Goal: Task Accomplishment & Management: Use online tool/utility

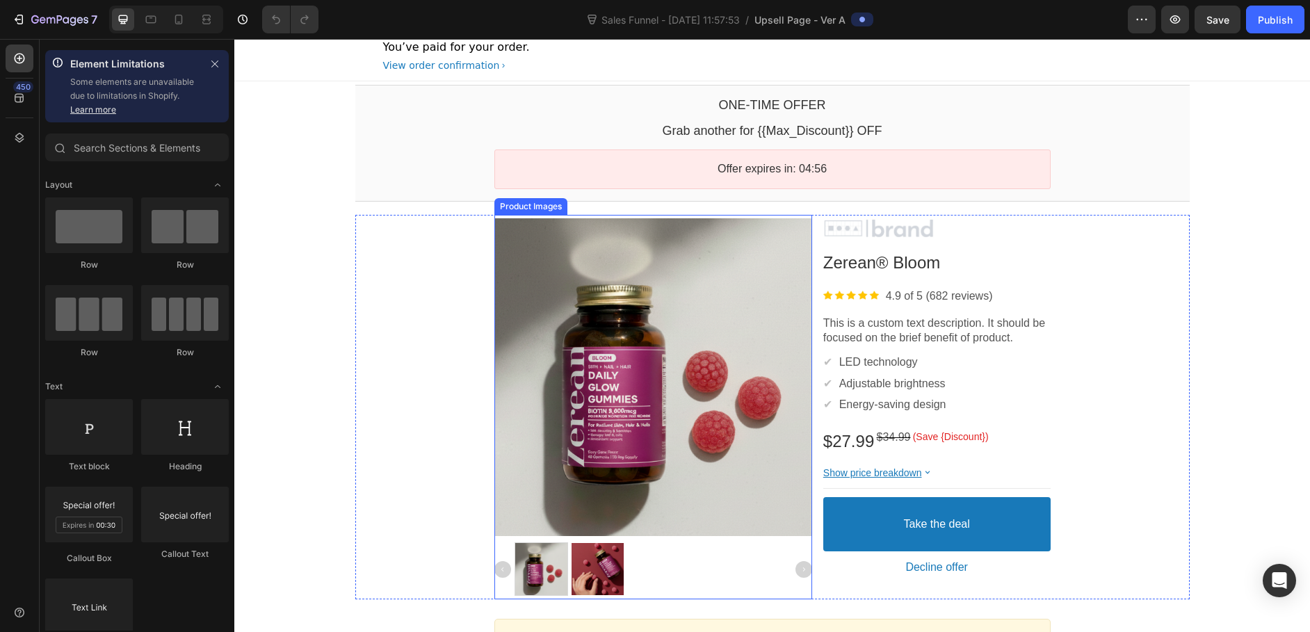
scroll to position [27, 0]
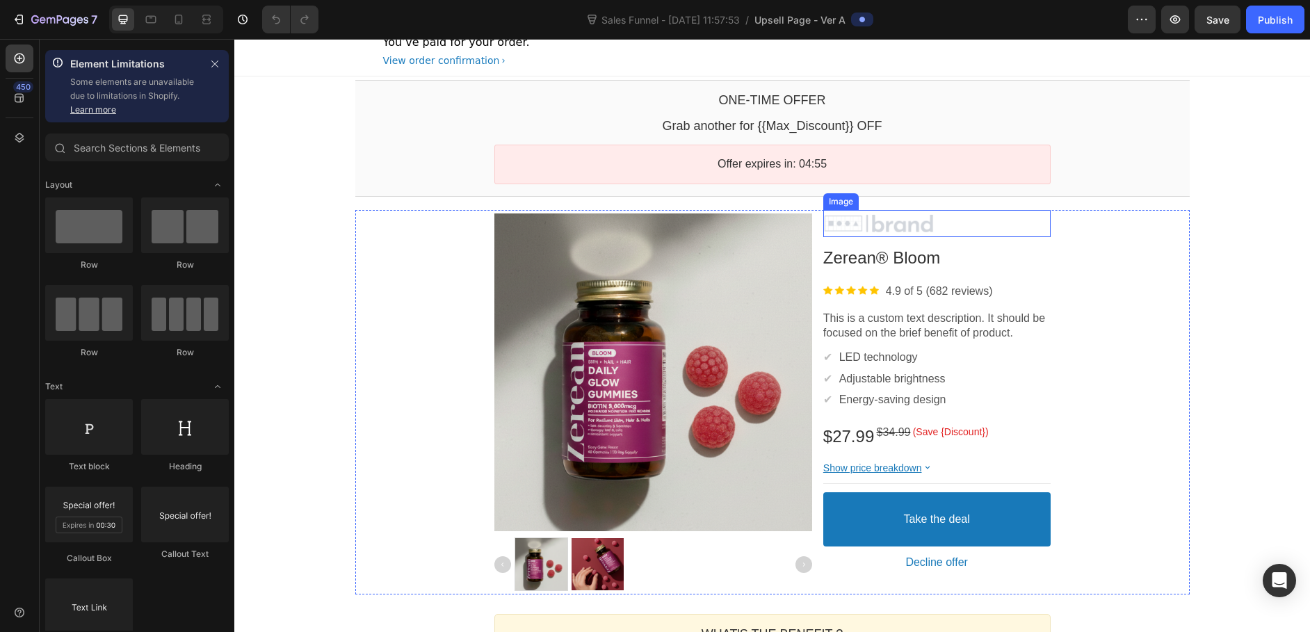
click at [917, 224] on div at bounding box center [936, 224] width 227 height 21
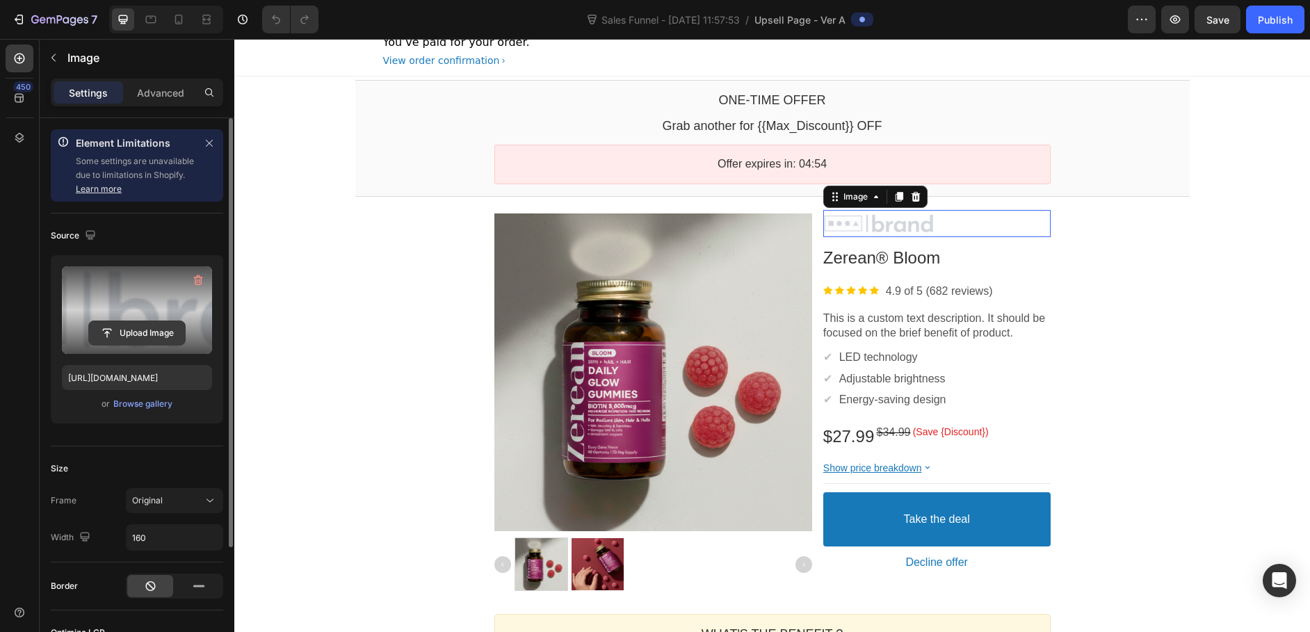
click at [154, 330] on input "file" at bounding box center [137, 333] width 96 height 24
click at [195, 274] on icon "button" at bounding box center [198, 280] width 14 height 14
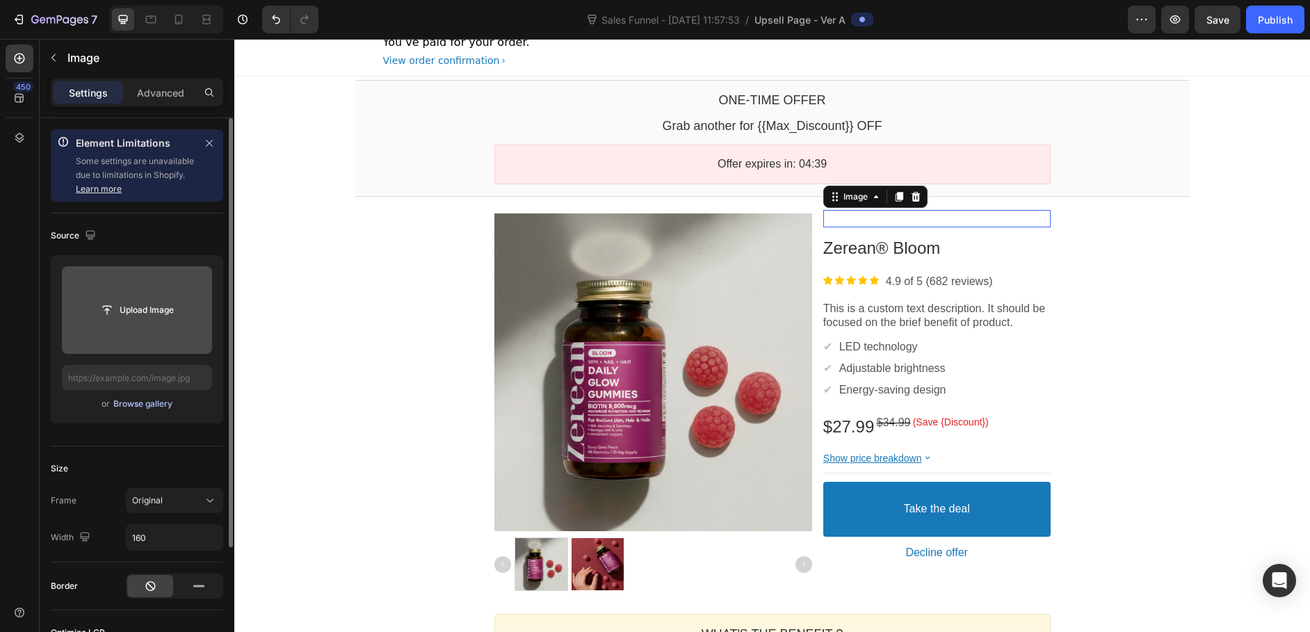
click at [143, 408] on div "Browse gallery" at bounding box center [142, 404] width 59 height 13
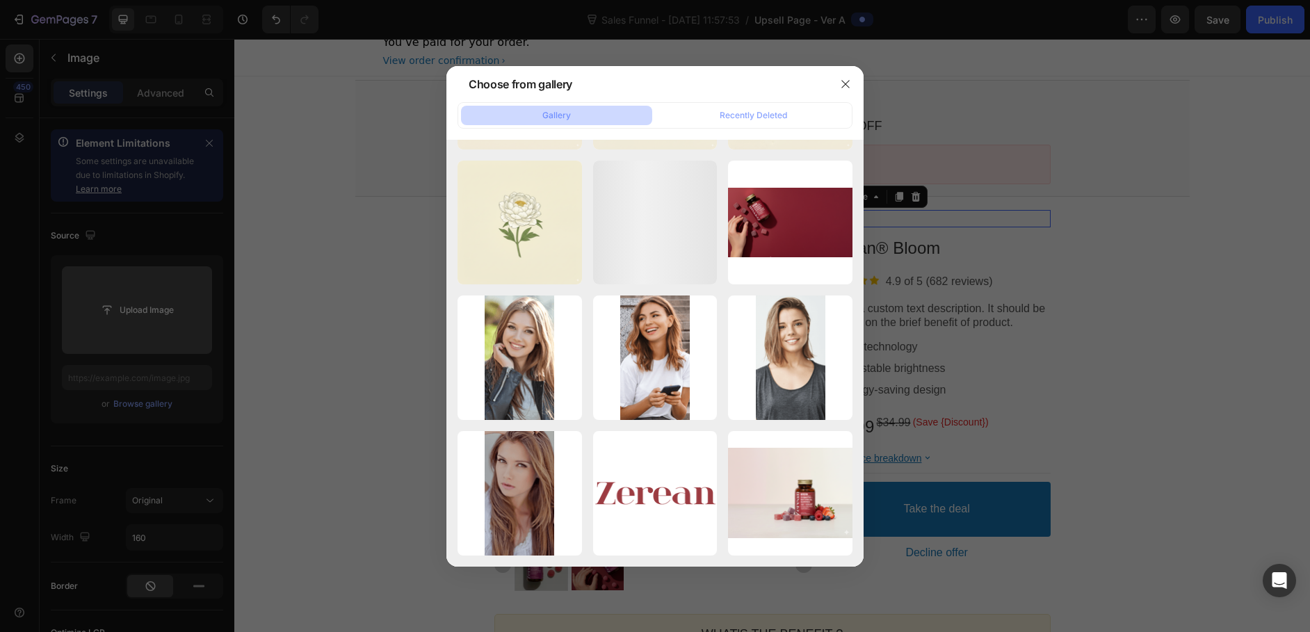
scroll to position [3501, 0]
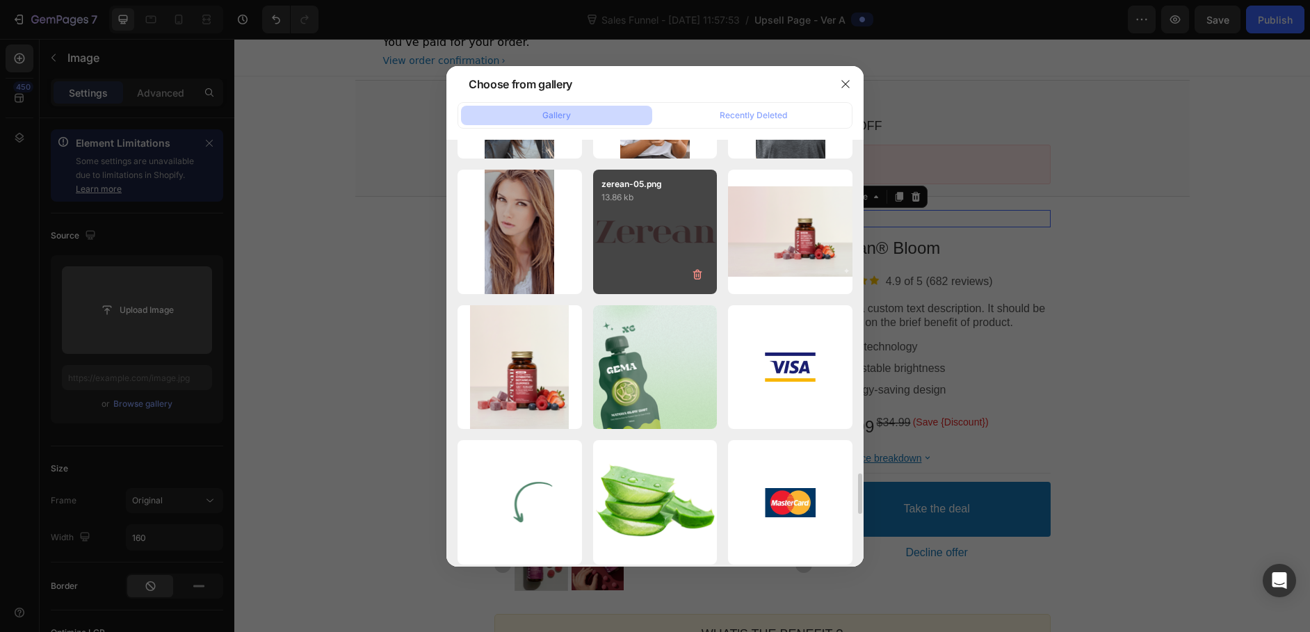
click at [638, 246] on div "zerean-05.png 13.86 kb" at bounding box center [655, 232] width 124 height 124
type input "[URL][DOMAIN_NAME]"
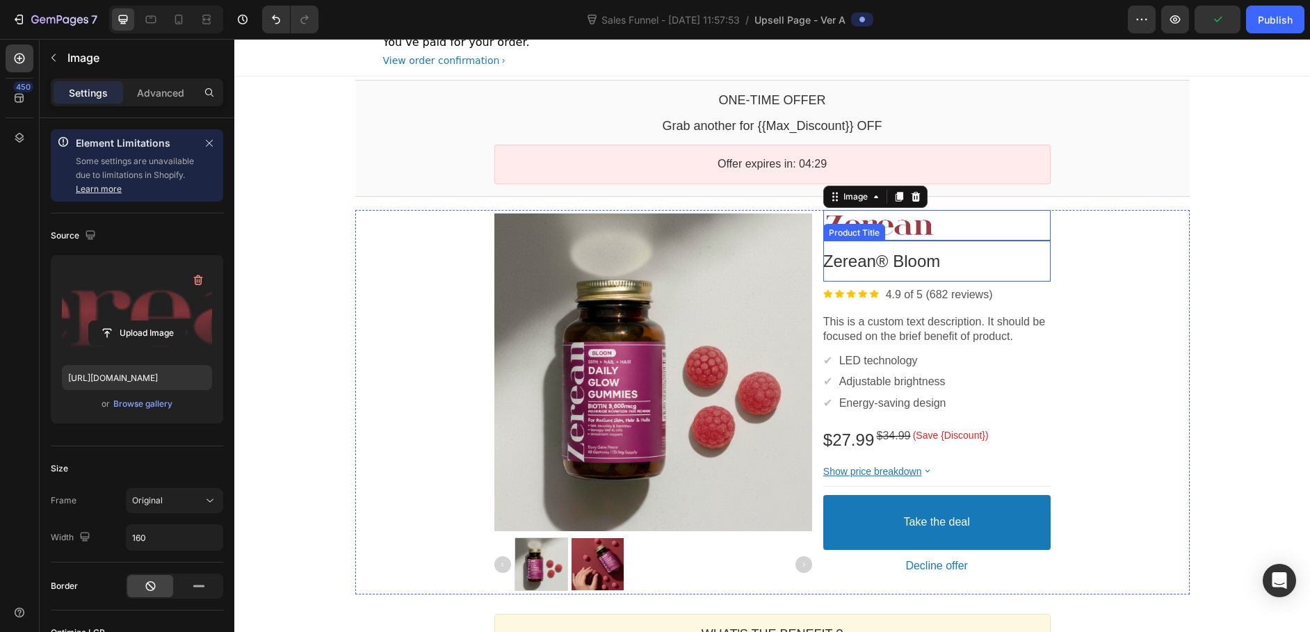
click at [981, 247] on div "Zerean® Bloom Product Title" at bounding box center [936, 261] width 227 height 41
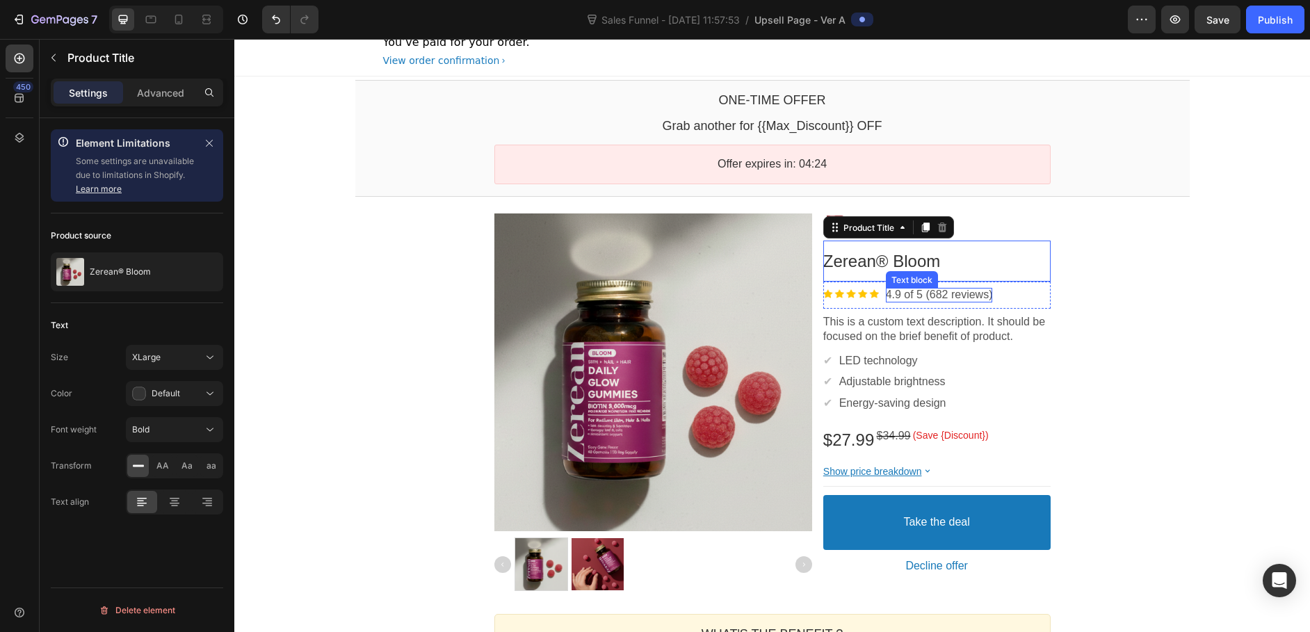
click at [979, 301] on p "4.9 of 5 (682 reviews)" at bounding box center [939, 295] width 107 height 15
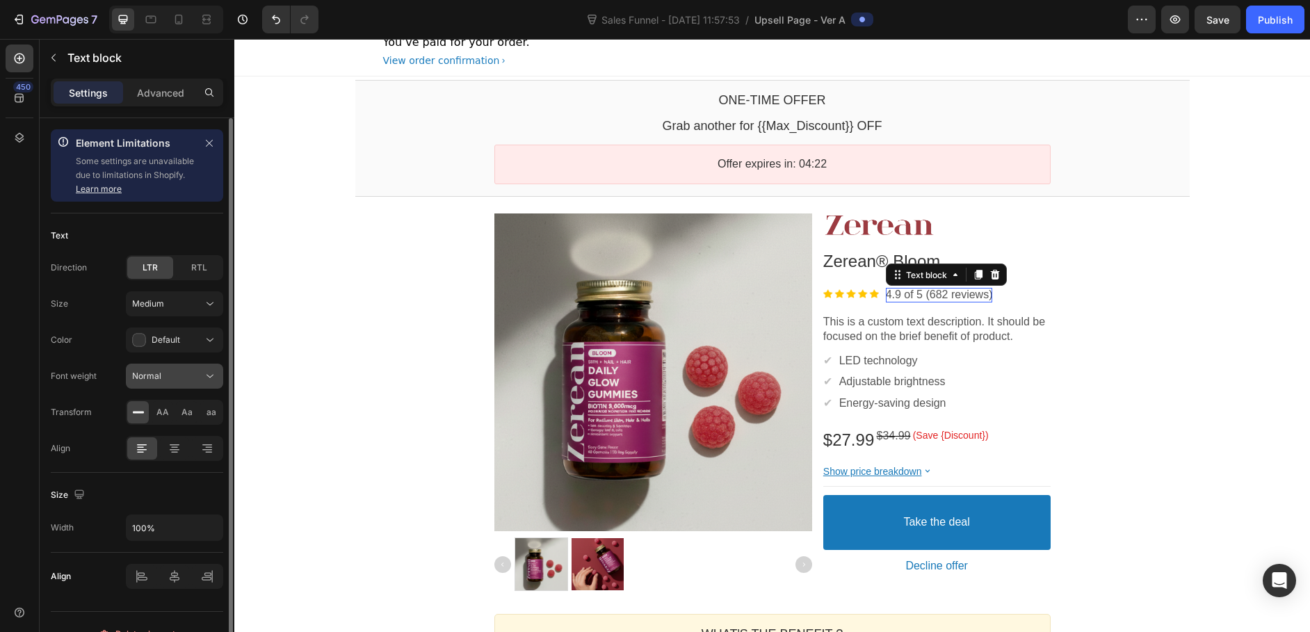
click at [173, 380] on div "Normal" at bounding box center [167, 376] width 71 height 13
click at [106, 349] on div "Color Default" at bounding box center [137, 340] width 172 height 25
click at [184, 336] on div "Default" at bounding box center [167, 340] width 71 height 14
click at [102, 323] on div "Size Medium Color Default Font weight Normal Transform AA Aa aa" at bounding box center [137, 358] width 172 height 134
click at [179, 313] on button "Medium" at bounding box center [174, 303] width 97 height 25
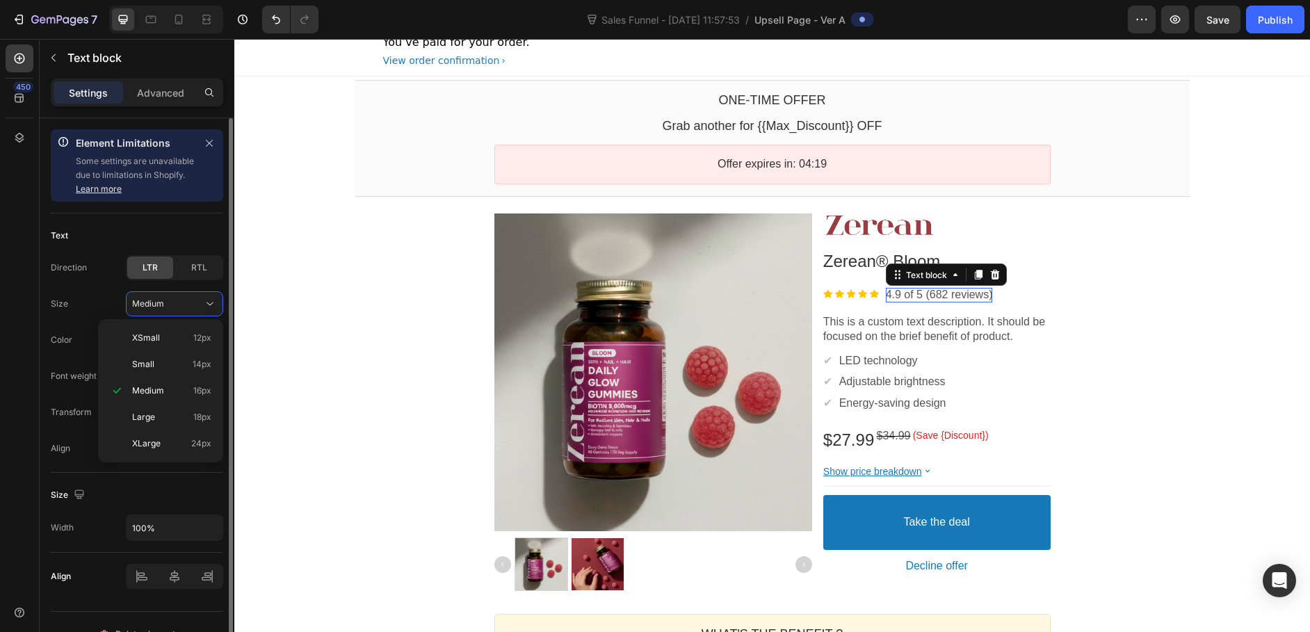
click at [85, 304] on div "Size Medium" at bounding box center [137, 303] width 172 height 25
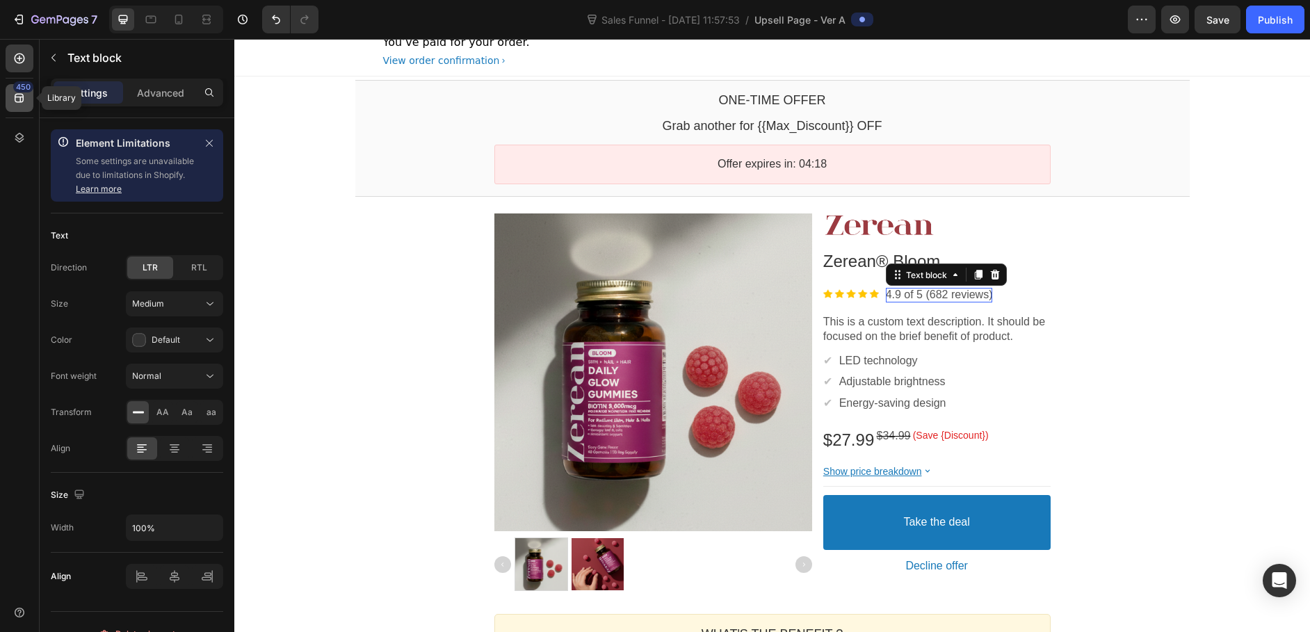
click at [31, 99] on div "450" at bounding box center [20, 98] width 28 height 28
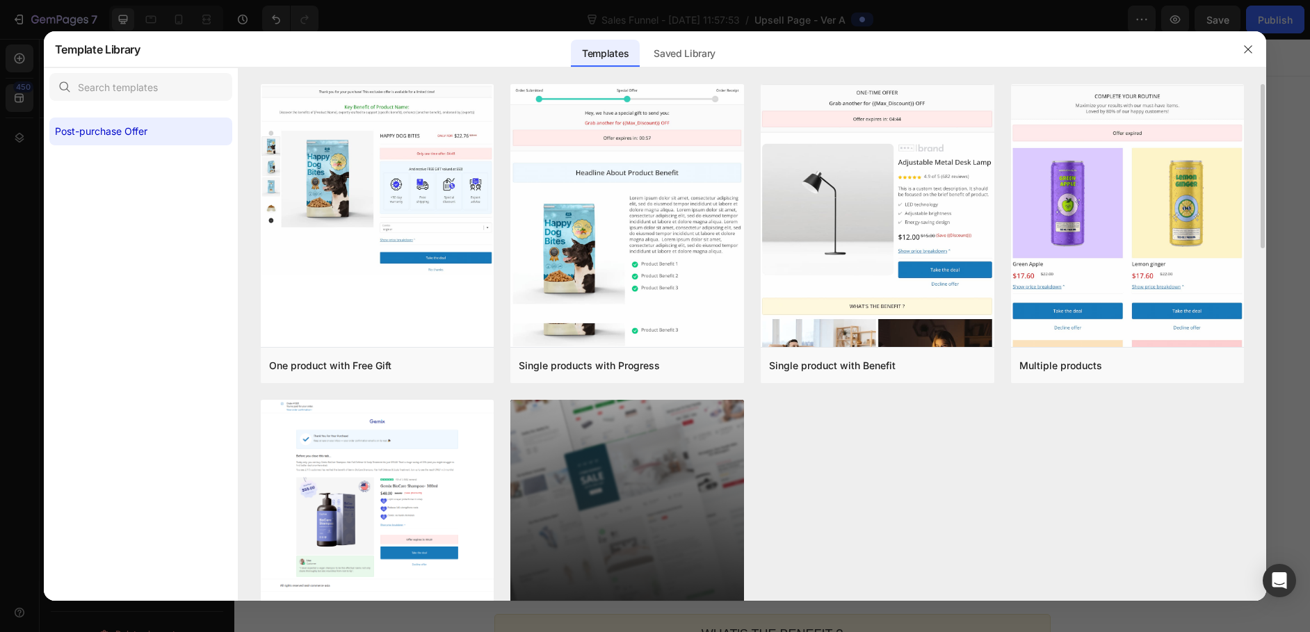
click at [456, 449] on img at bounding box center [378, 496] width 234 height 192
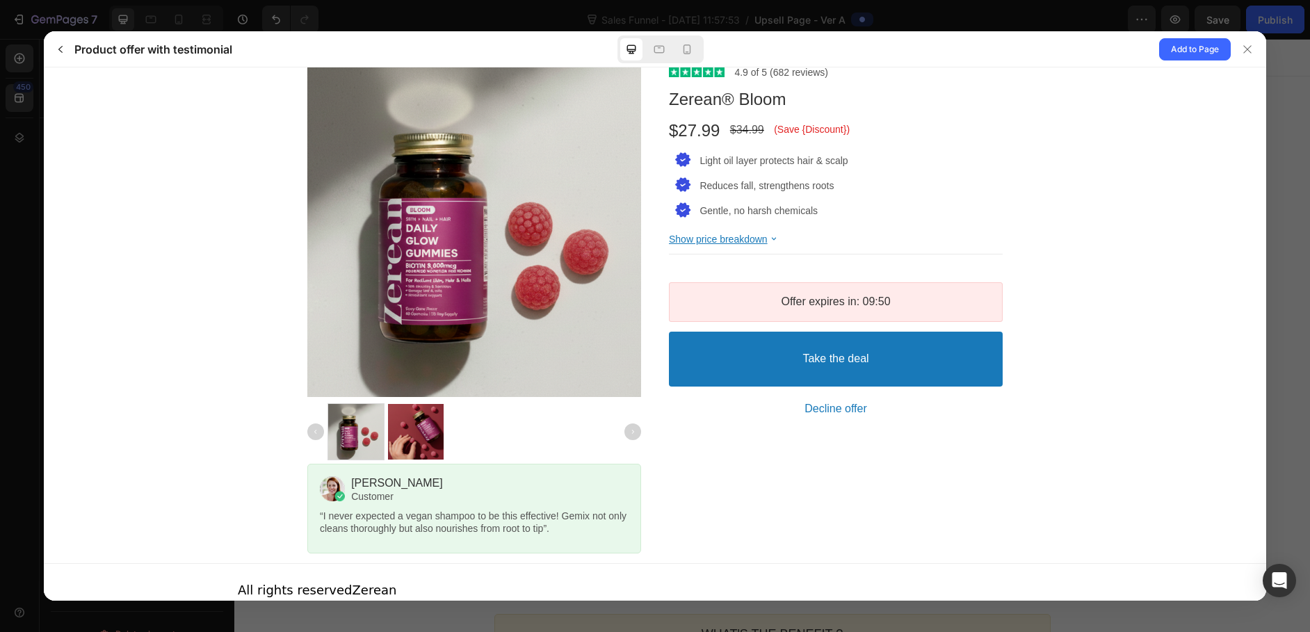
scroll to position [353, 0]
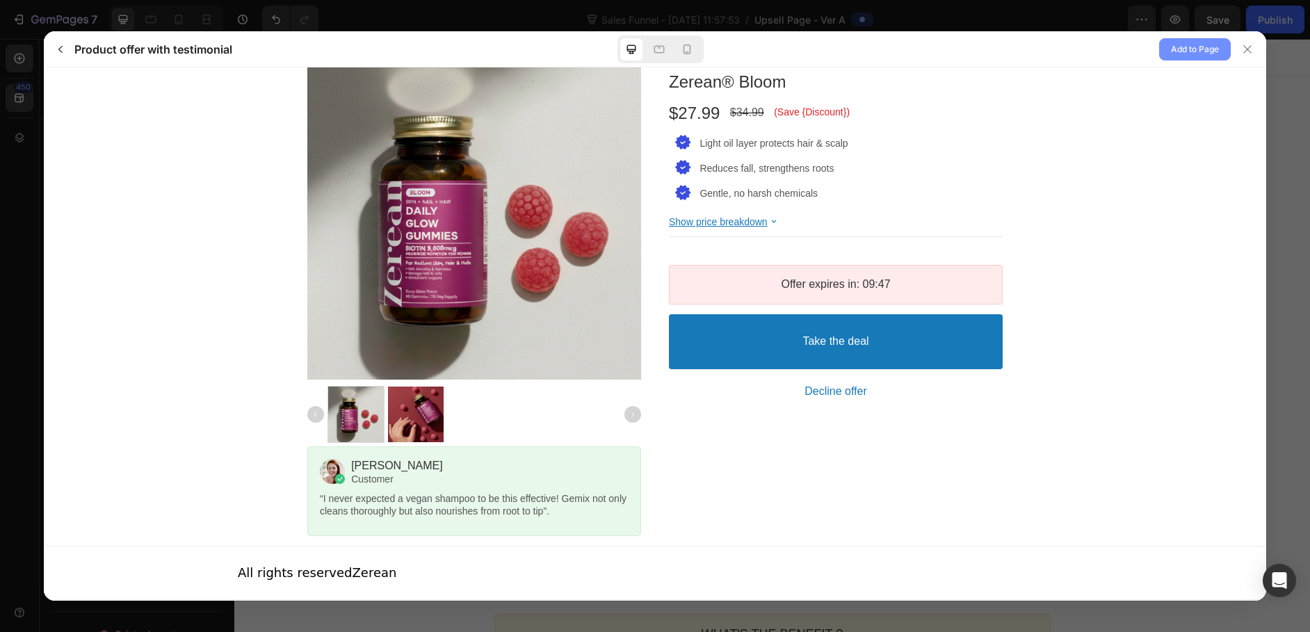
click at [1208, 45] on span "Add to Page" at bounding box center [1195, 49] width 48 height 17
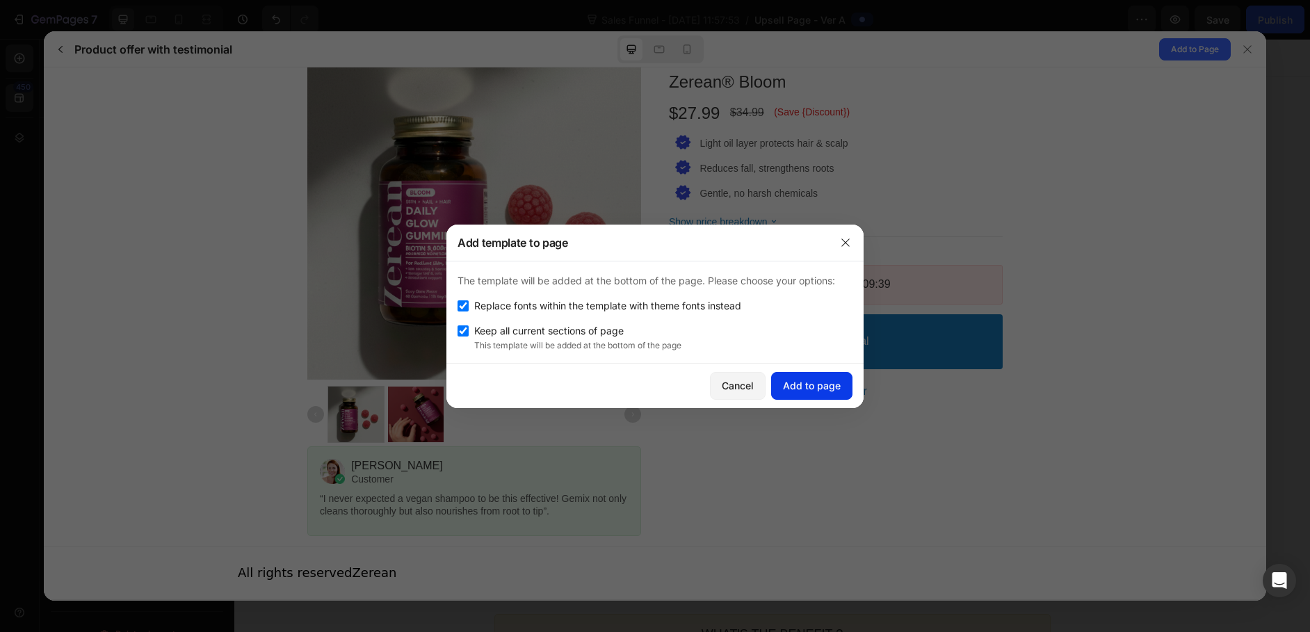
click at [834, 389] on div "Add to page" at bounding box center [812, 385] width 58 height 15
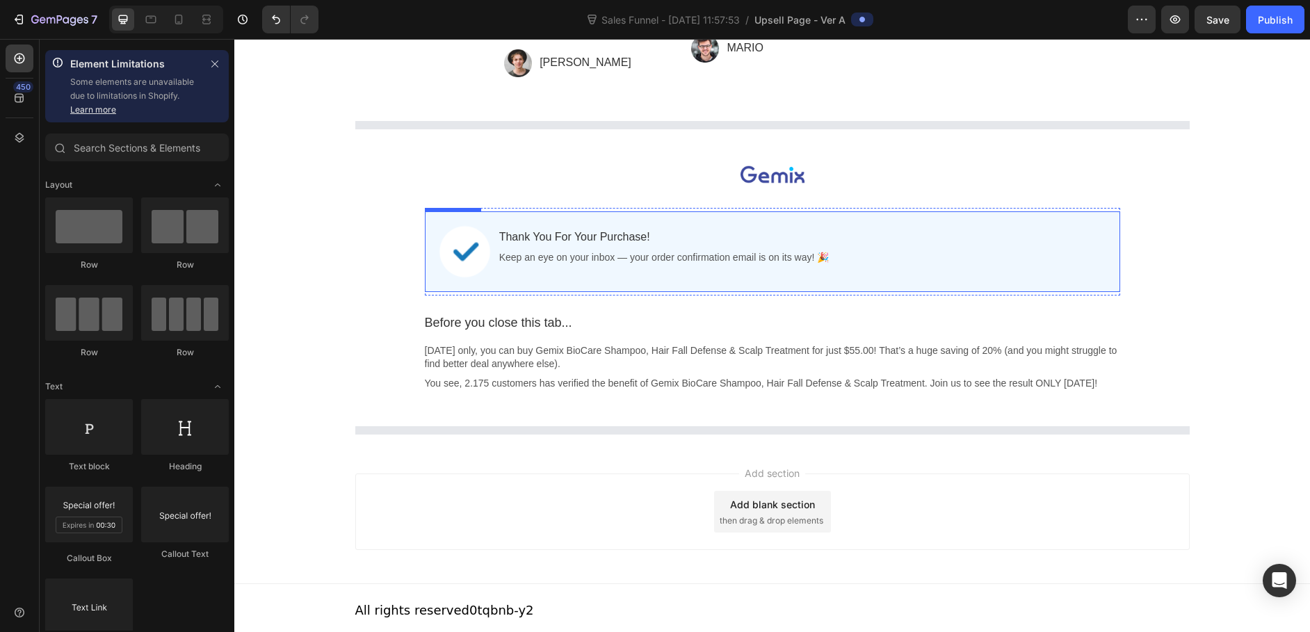
scroll to position [769, 0]
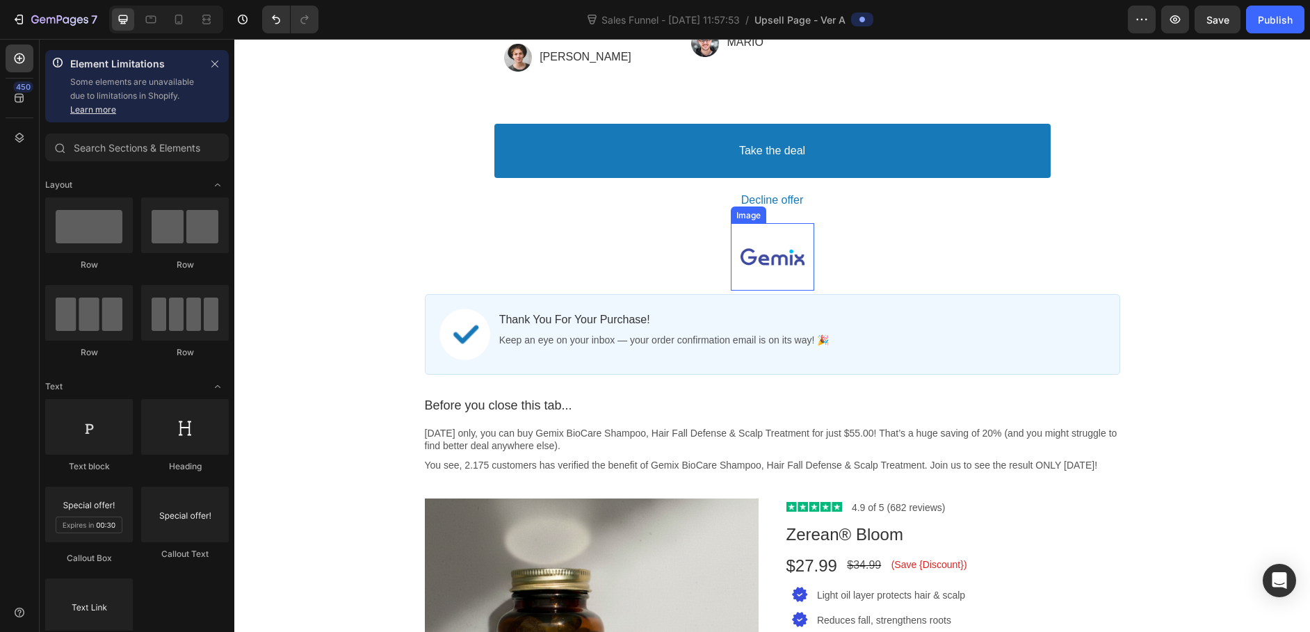
click at [795, 267] on div at bounding box center [773, 257] width 64 height 48
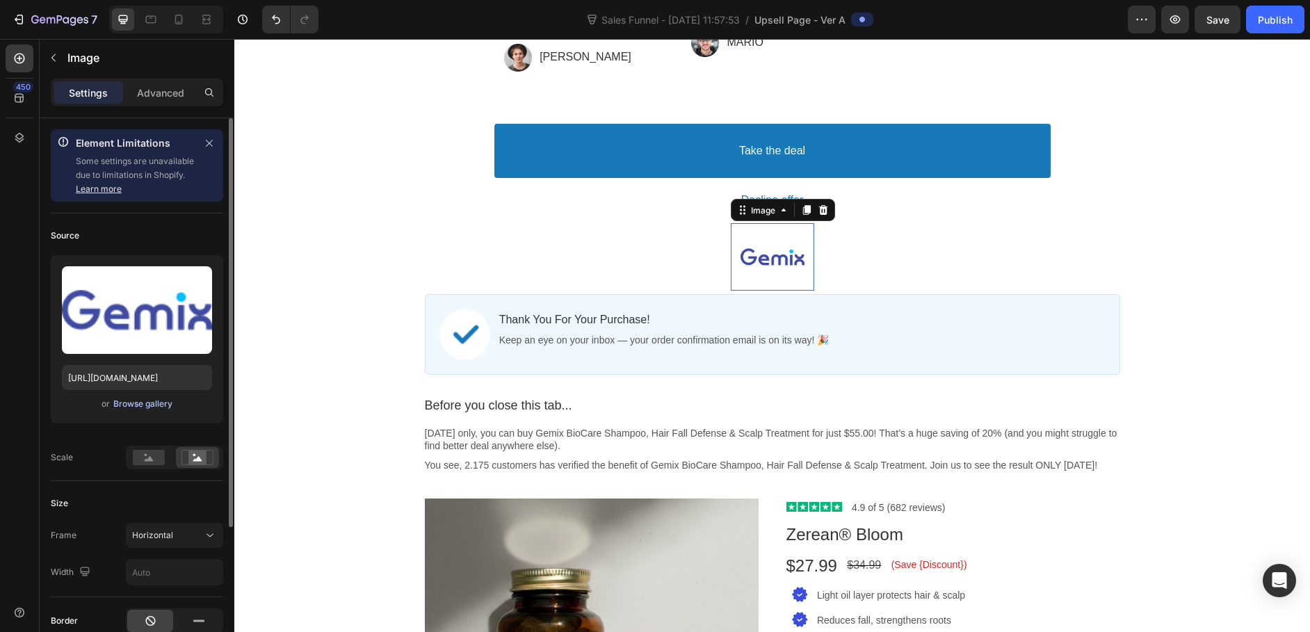
click at [159, 410] on div "Browse gallery" at bounding box center [142, 404] width 59 height 13
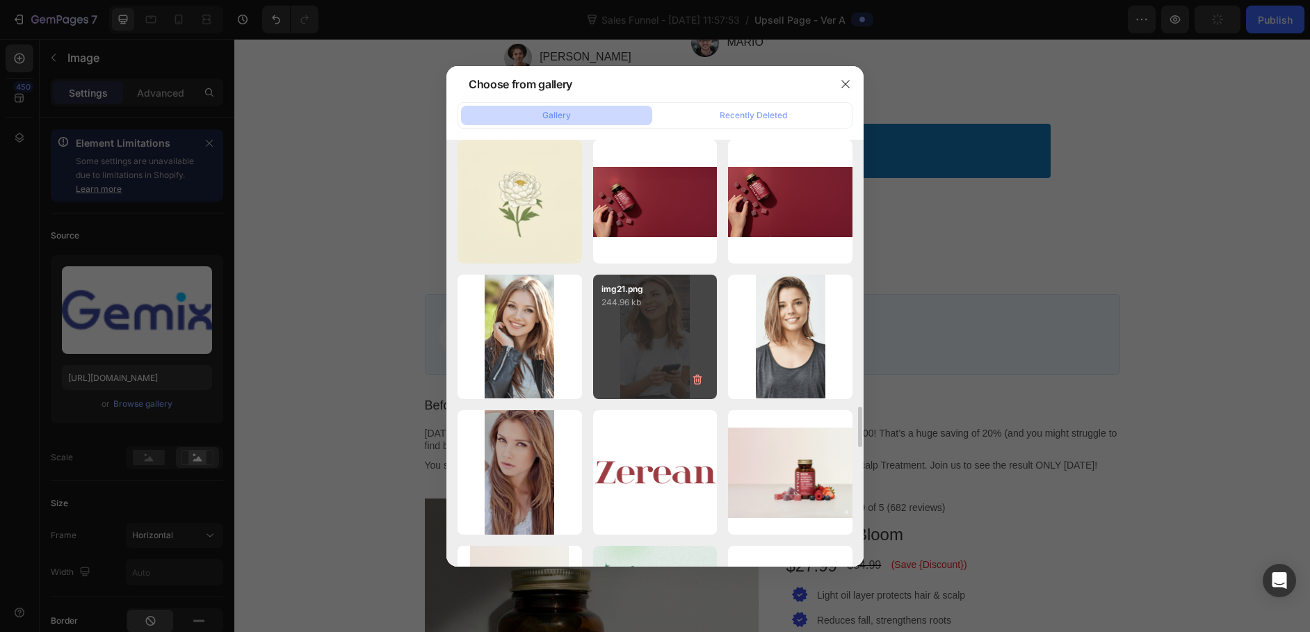
scroll to position [3404, 0]
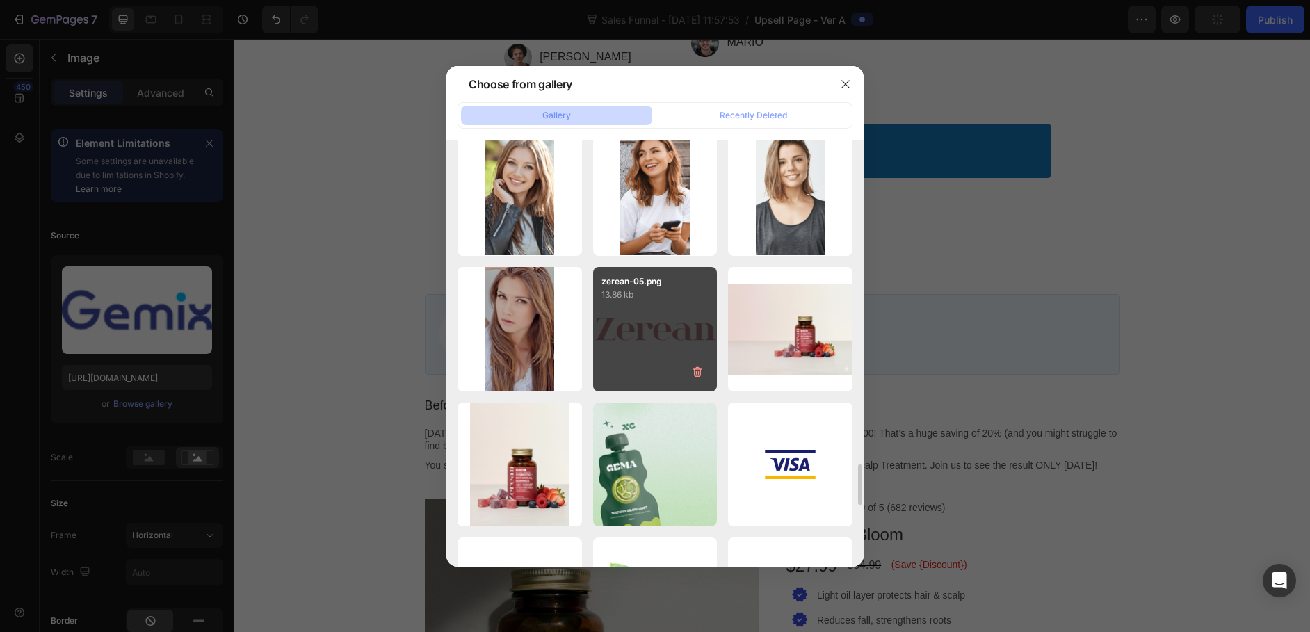
click at [650, 303] on div "zerean-05.png 13.86 kb" at bounding box center [655, 329] width 124 height 124
type input "[URL][DOMAIN_NAME]"
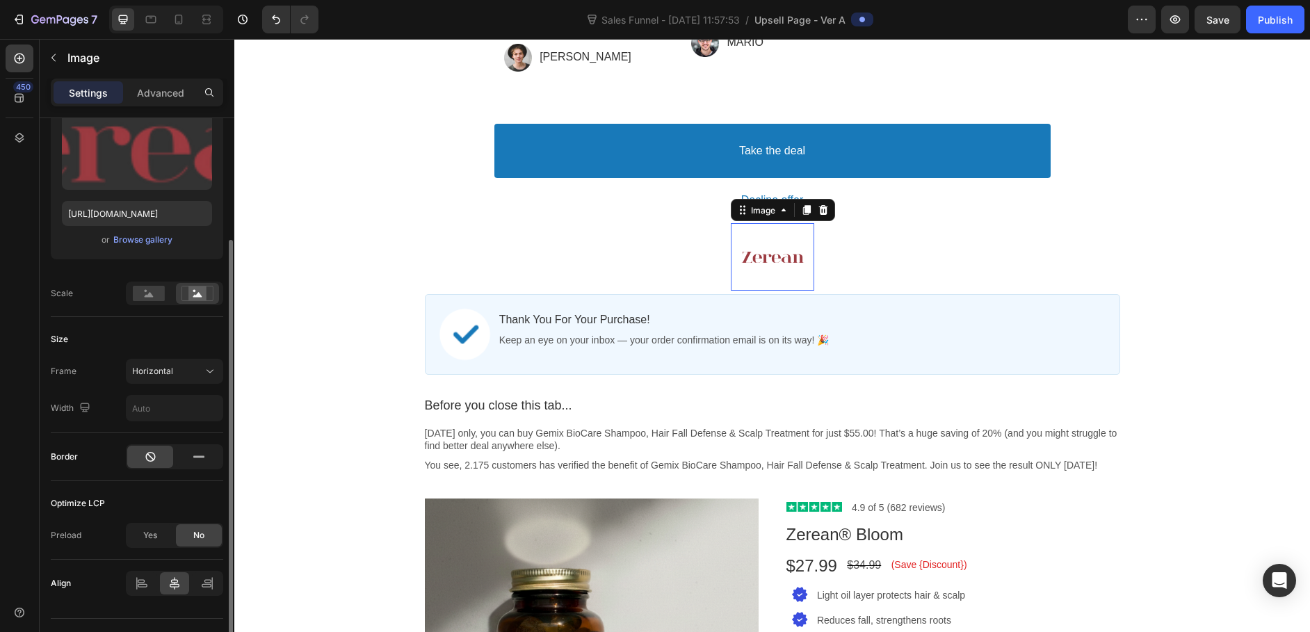
scroll to position [195, 0]
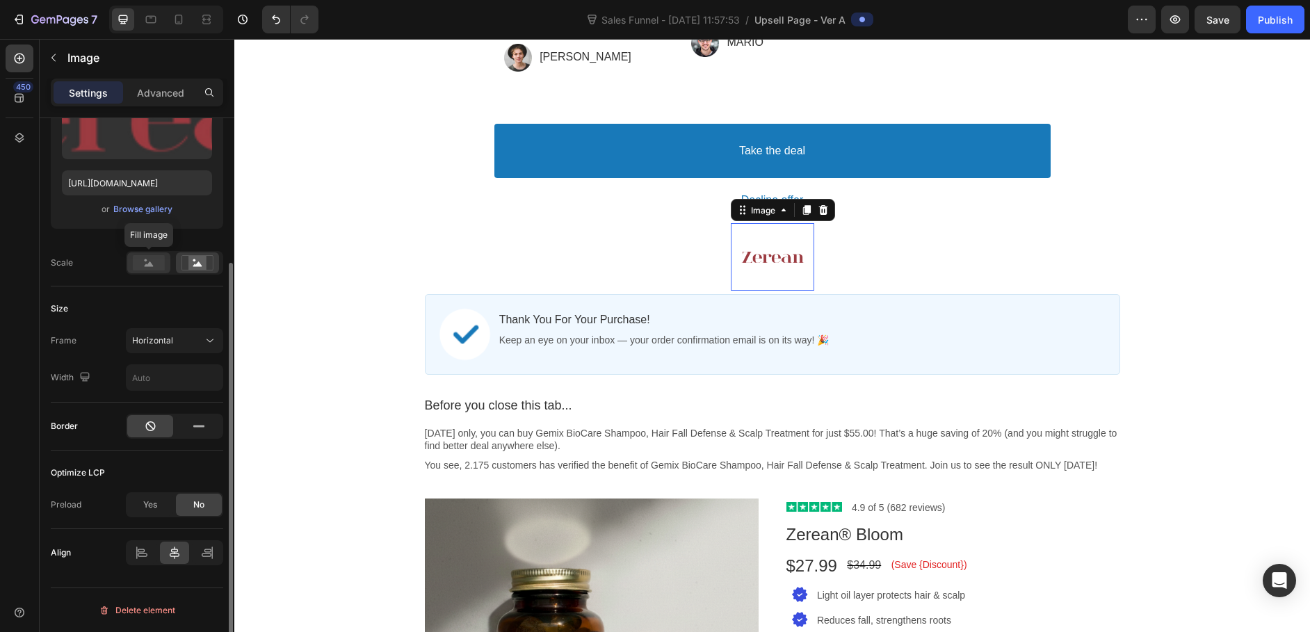
click at [150, 268] on rect at bounding box center [149, 262] width 32 height 15
click at [193, 266] on icon at bounding box center [197, 264] width 9 height 5
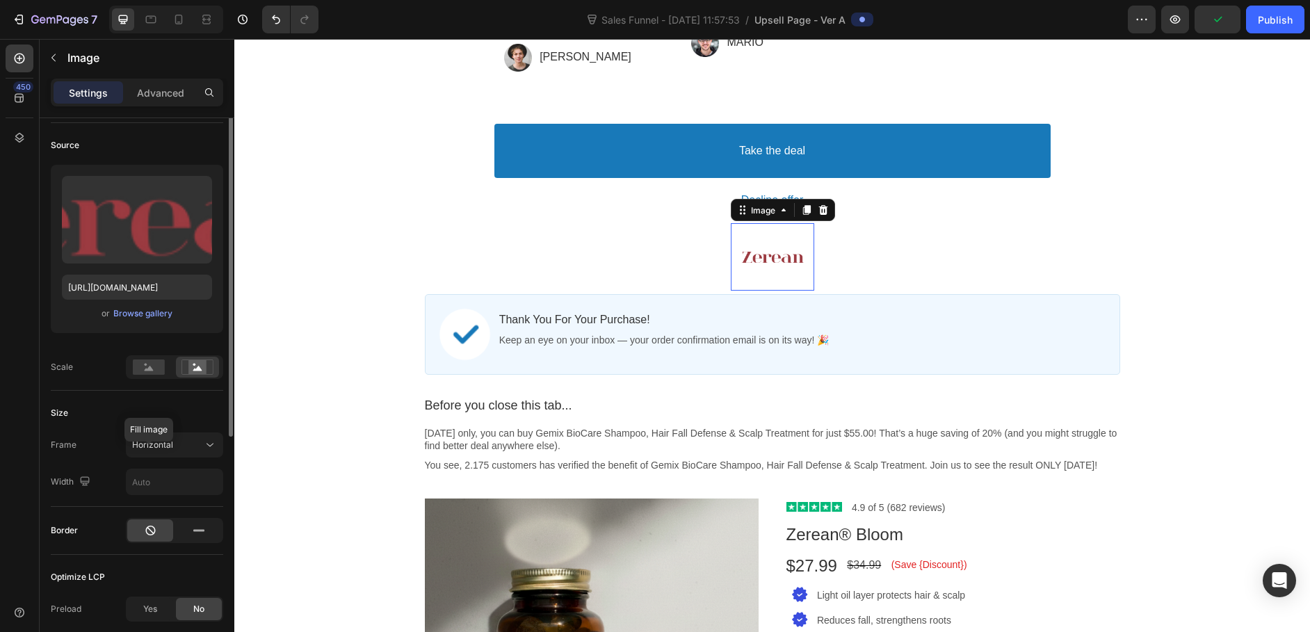
scroll to position [0, 0]
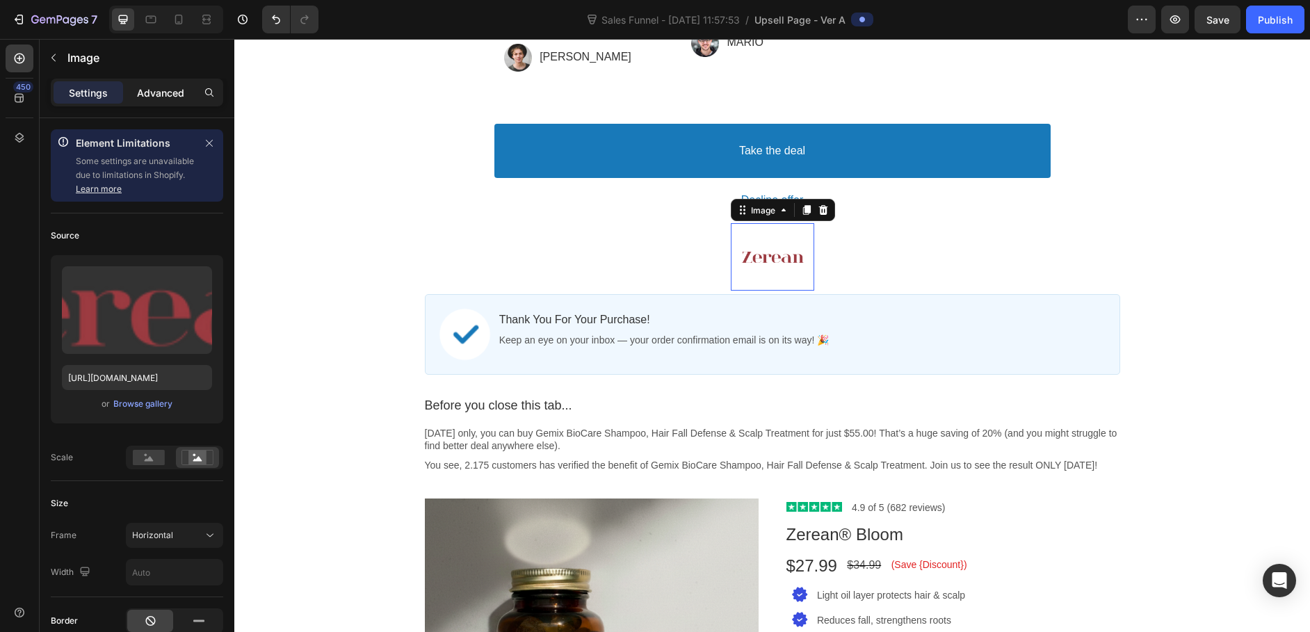
click at [153, 95] on p "Advanced" at bounding box center [160, 93] width 47 height 15
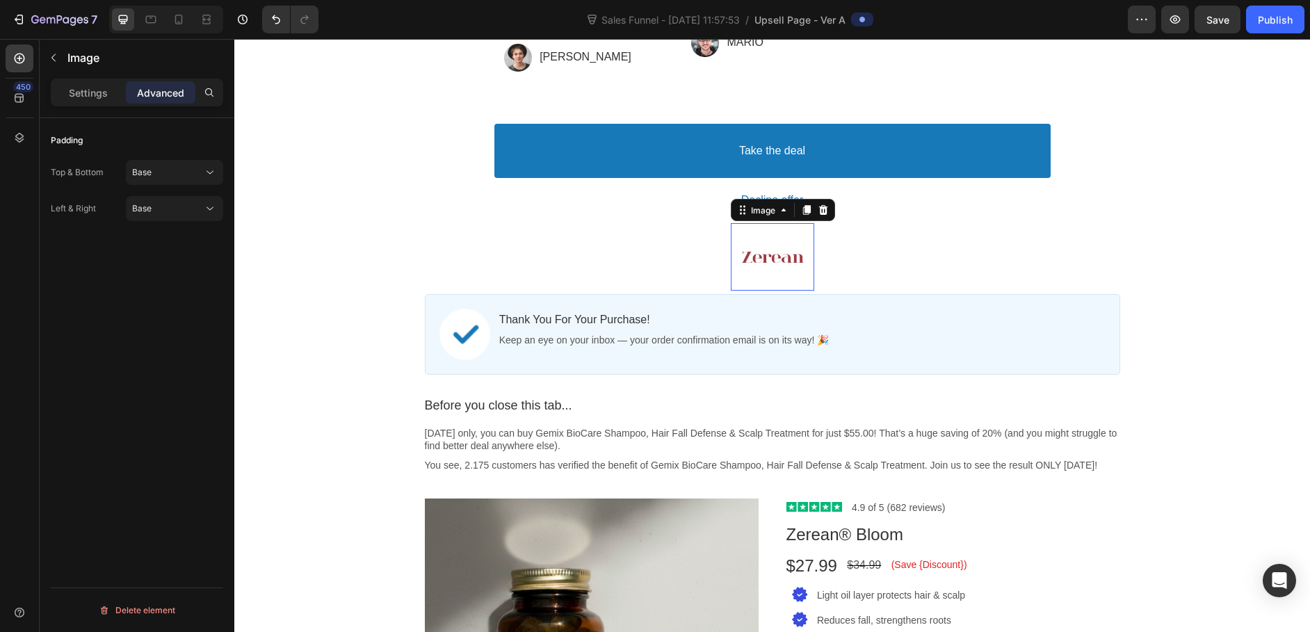
click at [153, 95] on p "Advanced" at bounding box center [160, 93] width 47 height 15
click at [586, 266] on div "One-time Offer Callout Text Grab another for {{Max_Discount}} OFF Callout Text …" at bounding box center [772, 167] width 1076 height 1664
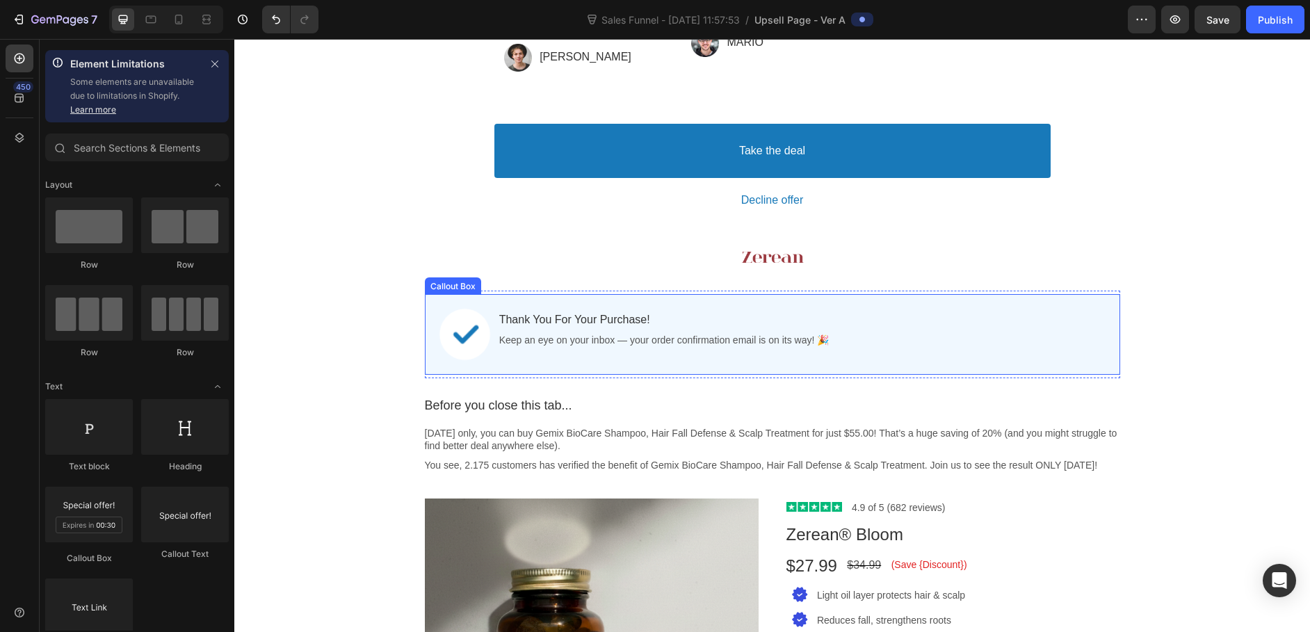
click at [965, 355] on div "thank you for your purchase! Callout Text Keep an eye on your inbox — your orde…" at bounding box center [803, 335] width 609 height 56
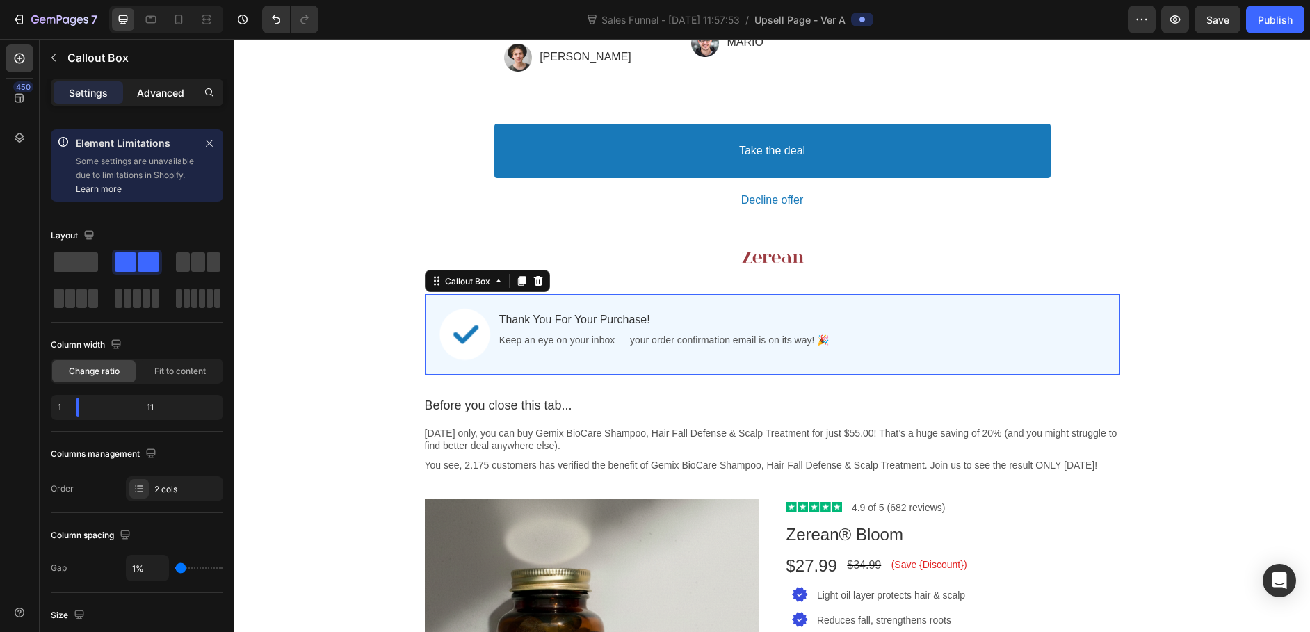
click at [143, 90] on p "Advanced" at bounding box center [160, 93] width 47 height 15
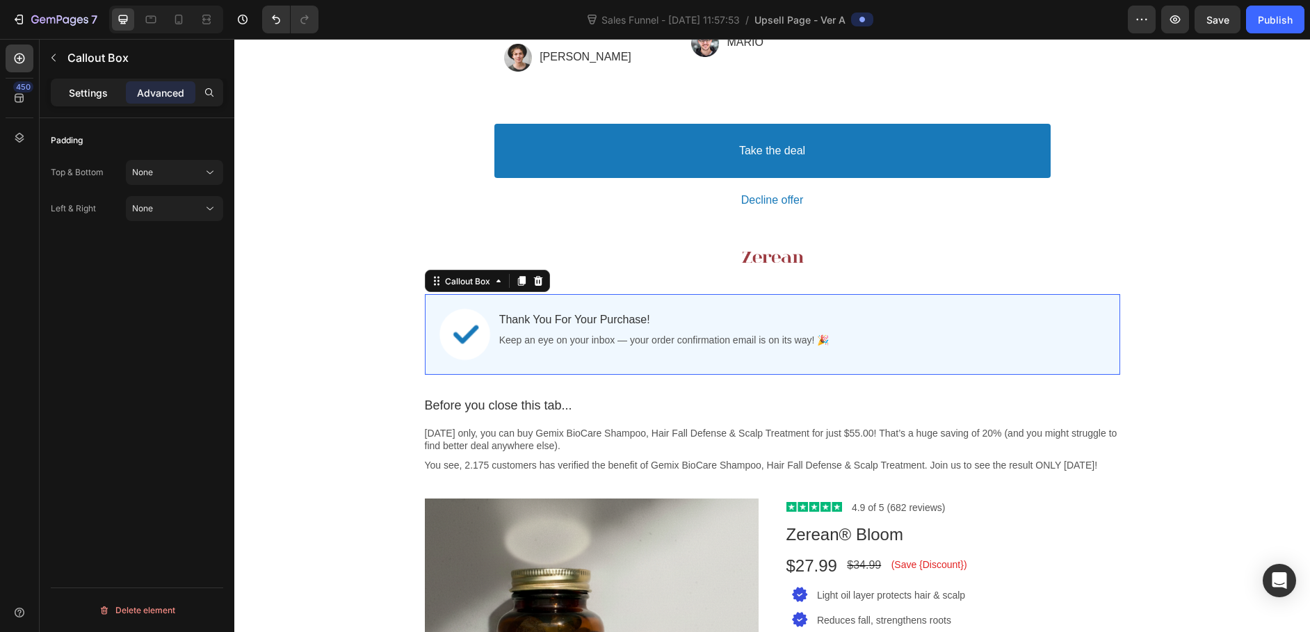
click at [70, 94] on p "Settings" at bounding box center [88, 93] width 39 height 15
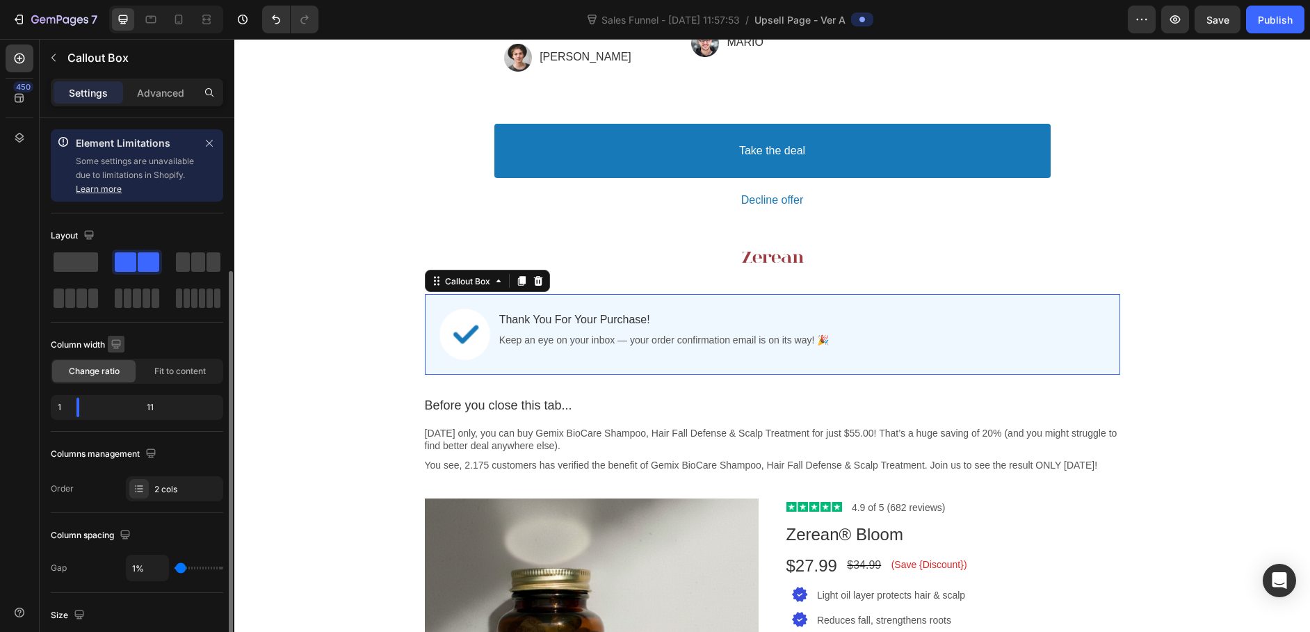
scroll to position [175, 0]
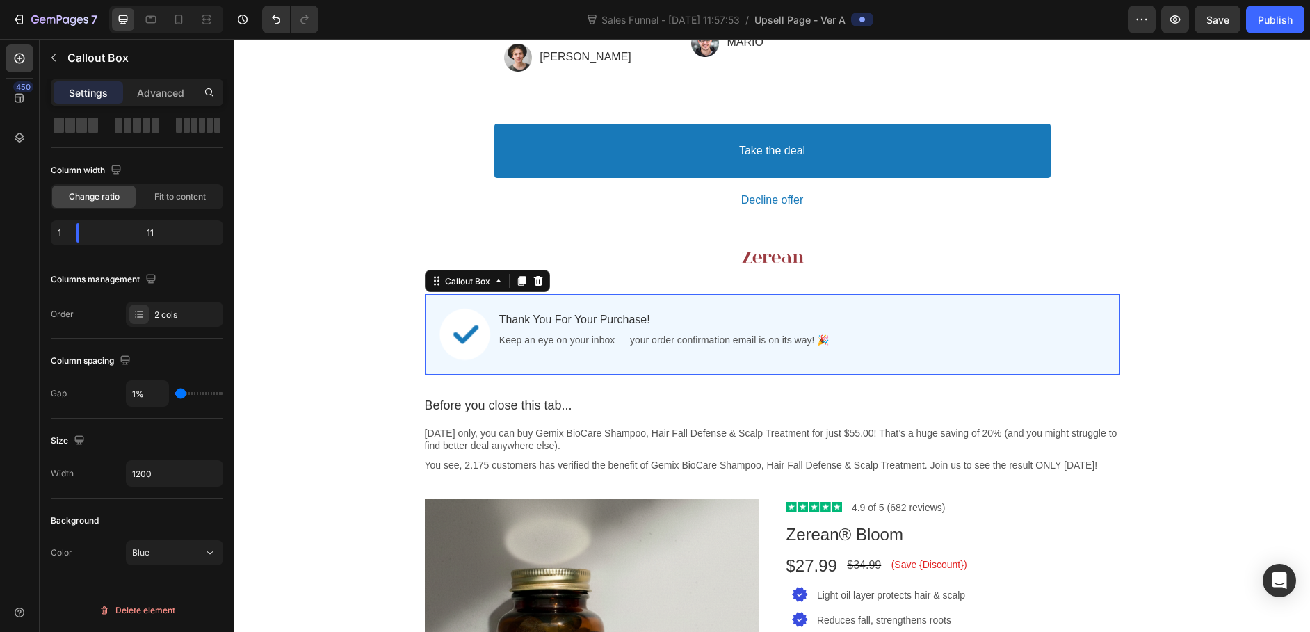
click at [886, 355] on div "thank you for your purchase! Callout Text Keep an eye on your inbox — your orde…" at bounding box center [803, 335] width 609 height 56
click at [535, 330] on div "thank you for your purchase! Callout Text" at bounding box center [803, 320] width 609 height 27
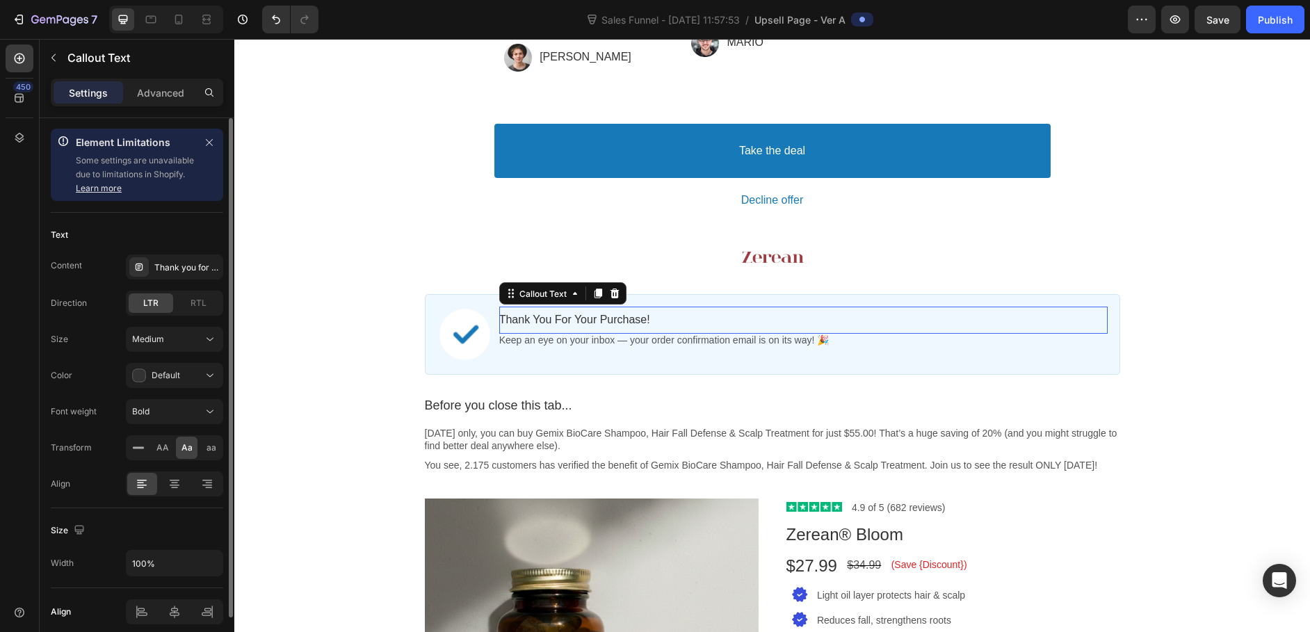
scroll to position [60, 0]
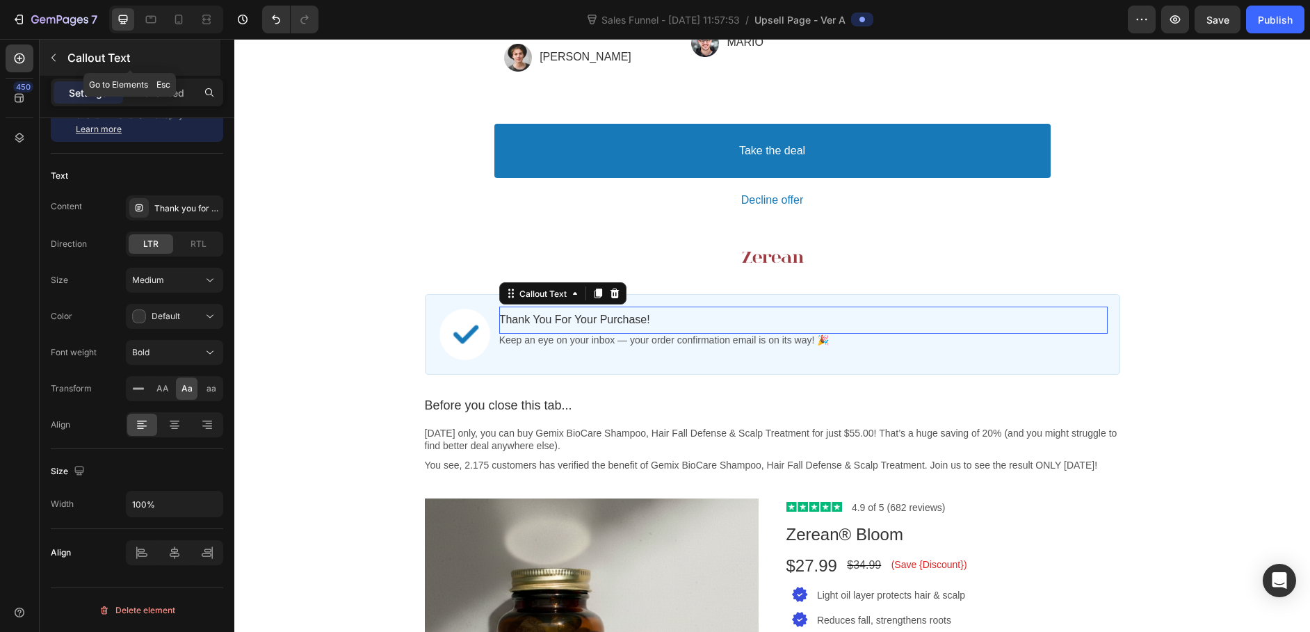
click at [48, 59] on icon "button" at bounding box center [53, 57] width 11 height 11
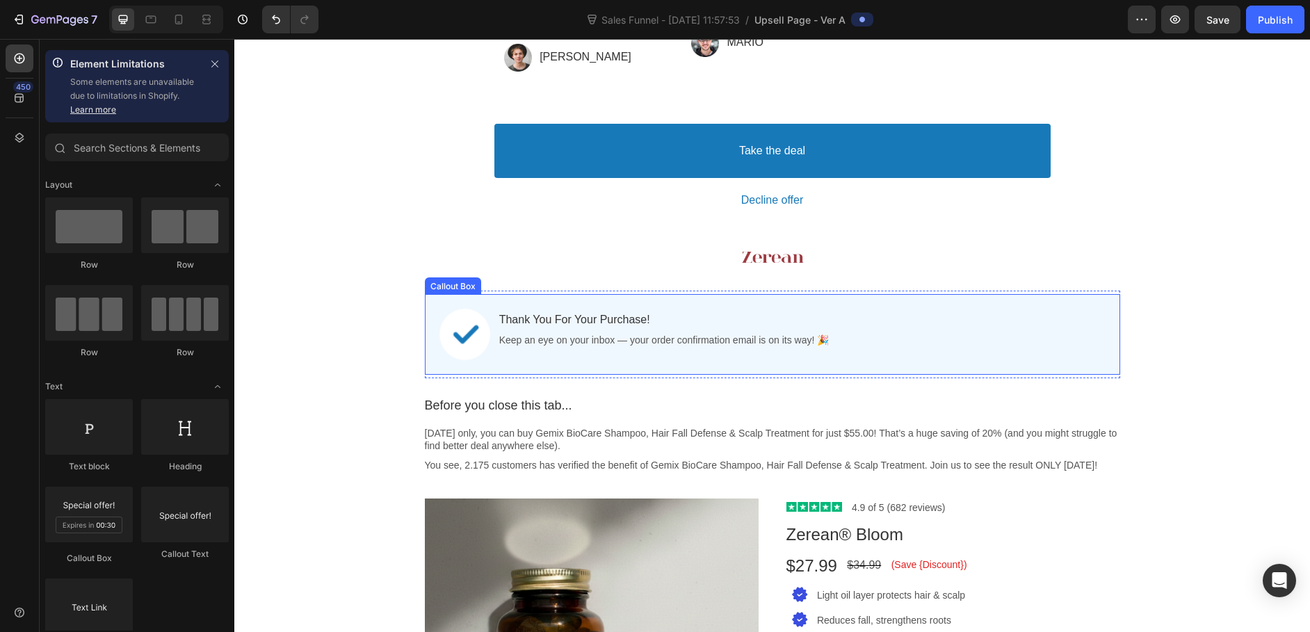
click at [1114, 347] on div "Image thank you for your purchase! Callout Text Keep an eye on your inbox — you…" at bounding box center [772, 334] width 695 height 81
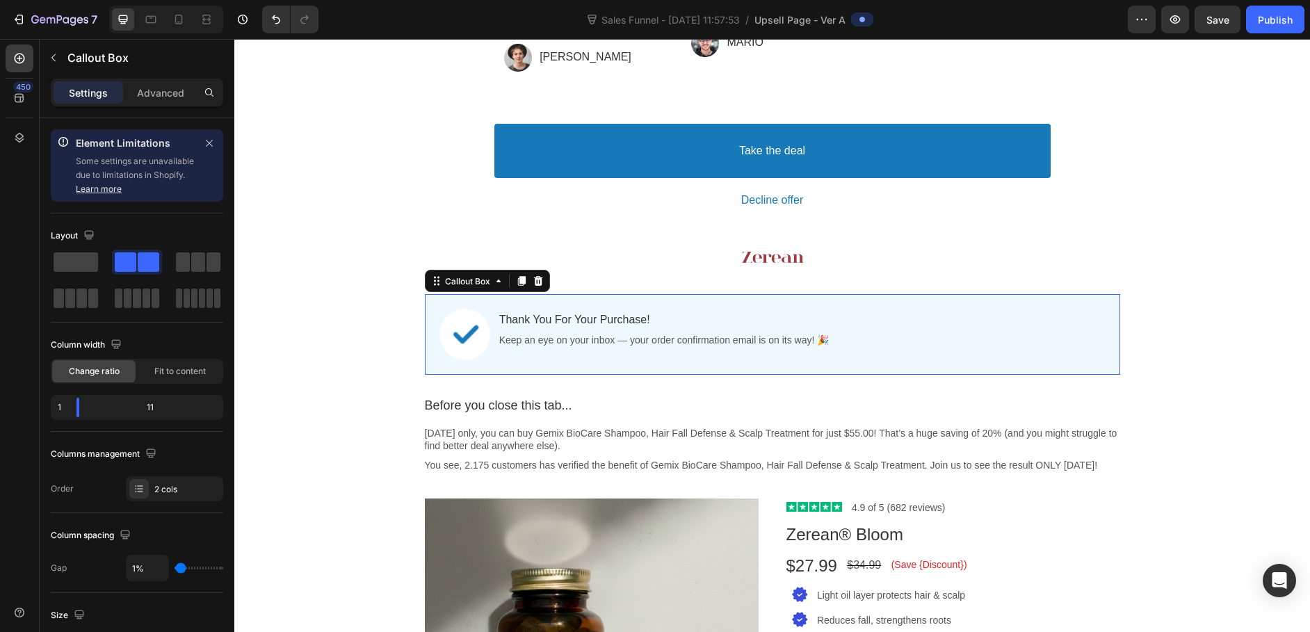
click at [1114, 347] on div "Image thank you for your purchase! Callout Text Keep an eye on your inbox — you…" at bounding box center [772, 334] width 695 height 81
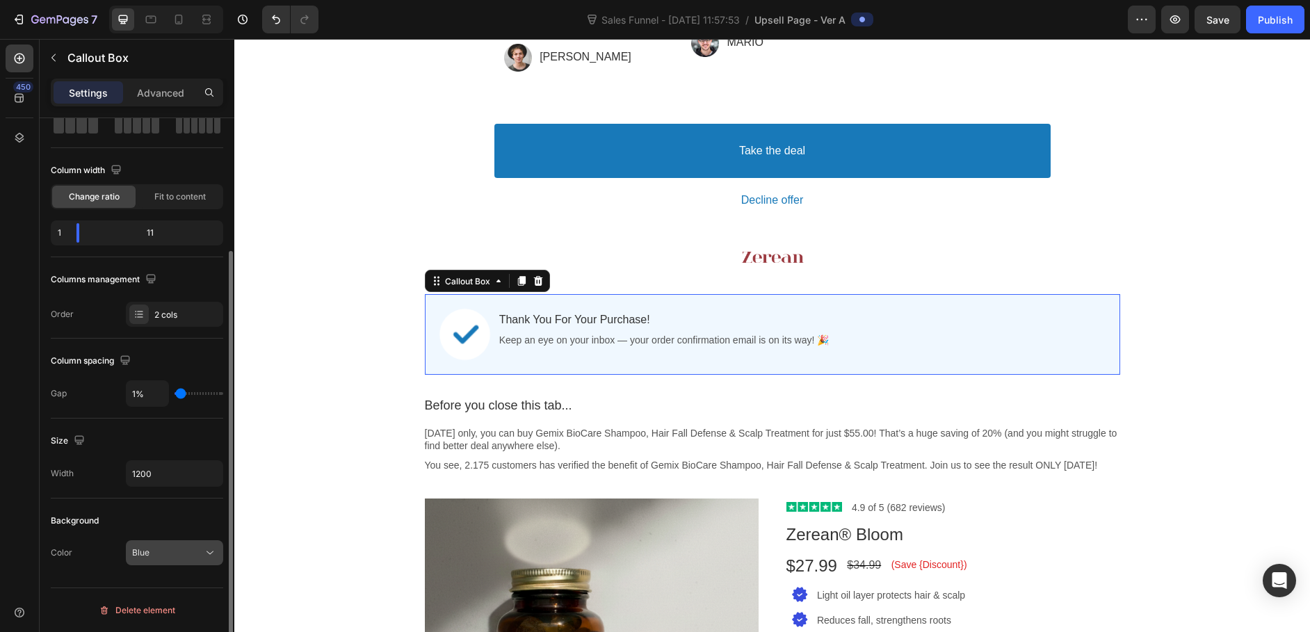
click at [159, 549] on div "Blue" at bounding box center [167, 553] width 71 height 13
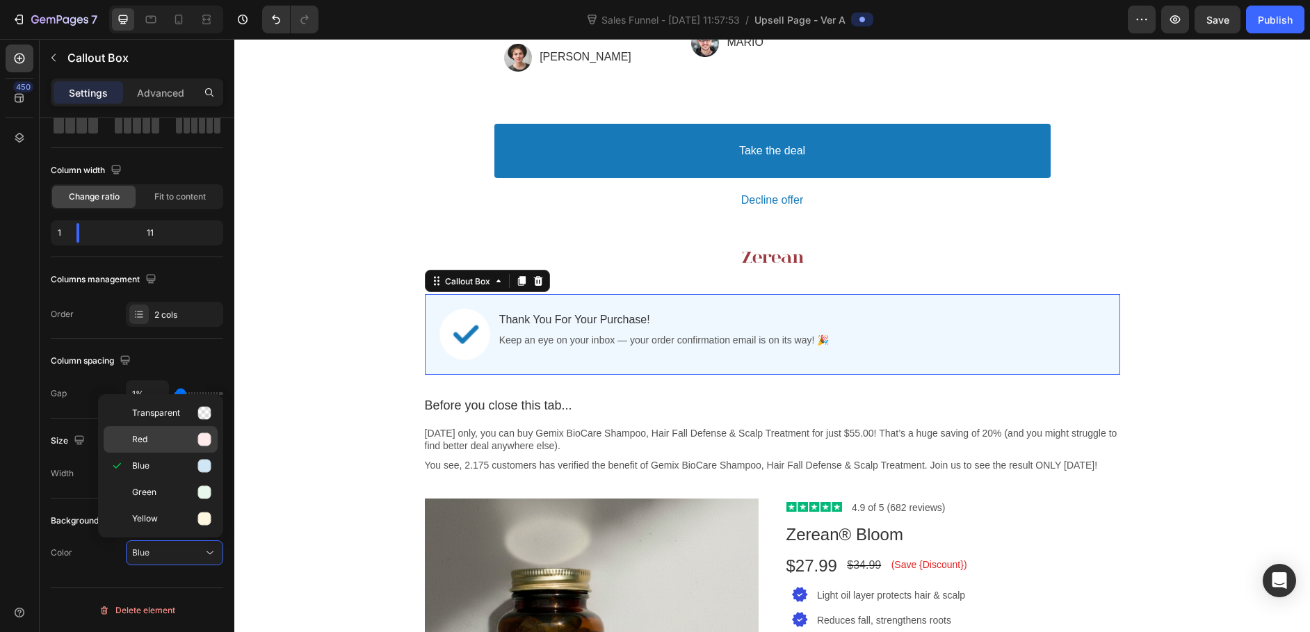
click at [182, 437] on p "Red" at bounding box center [171, 440] width 79 height 14
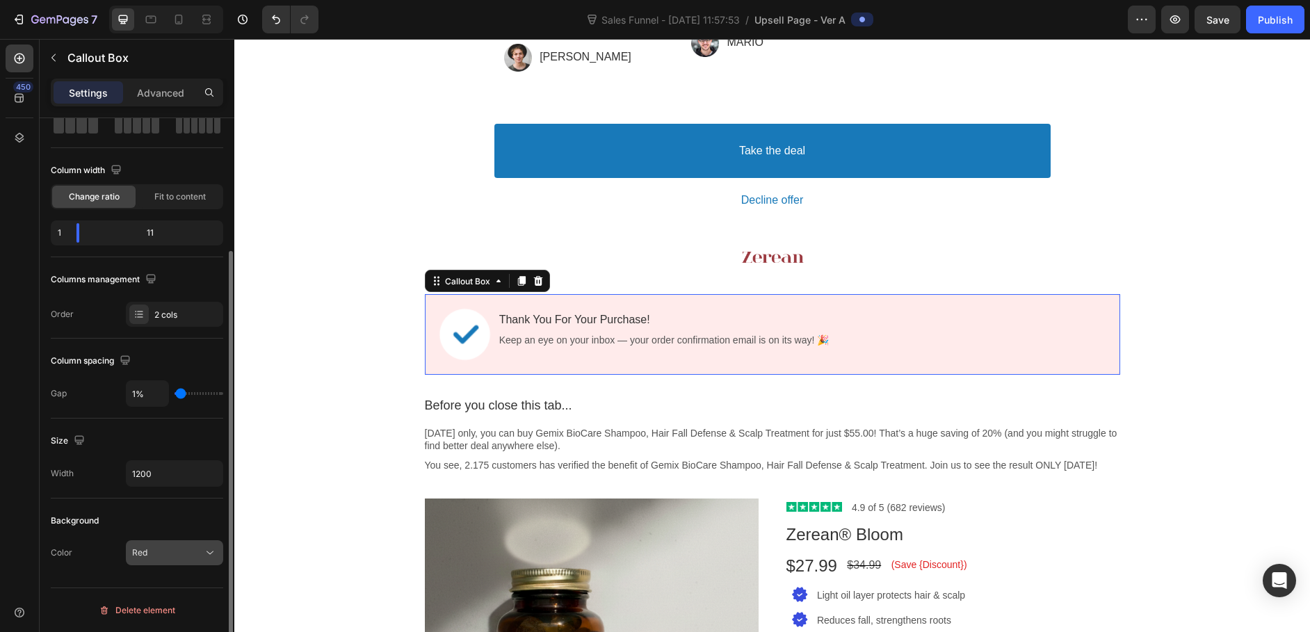
click at [198, 562] on button "Red" at bounding box center [174, 552] width 97 height 25
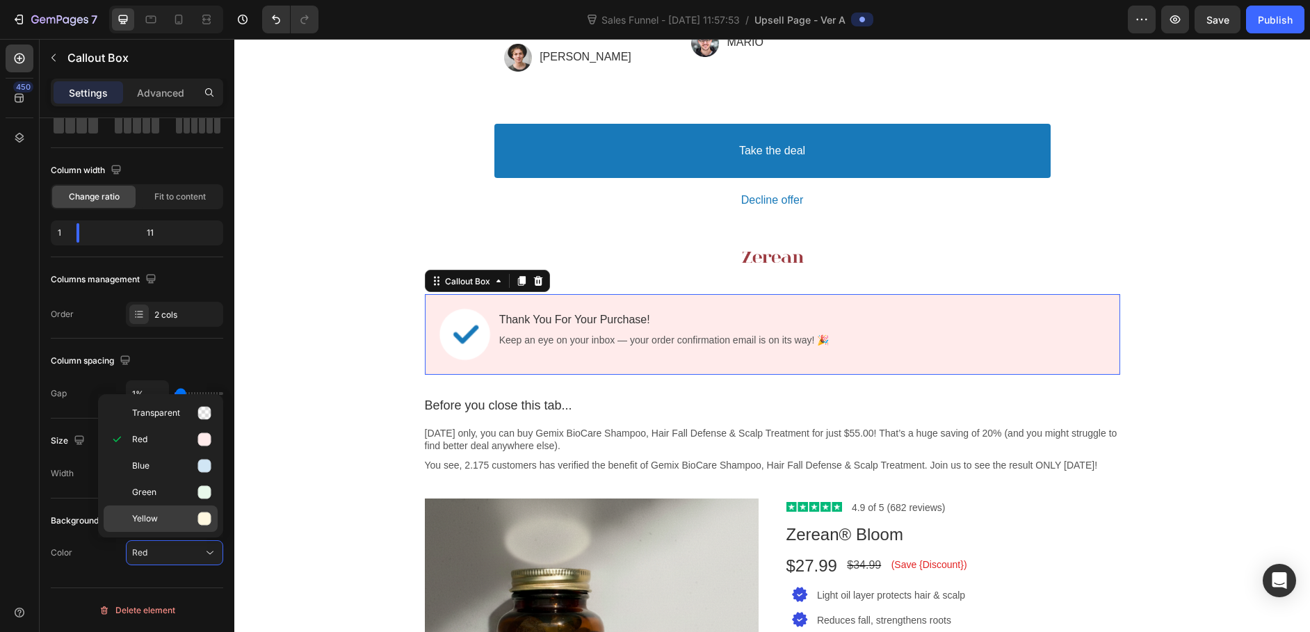
click at [199, 520] on icon at bounding box center [204, 519] width 13 height 13
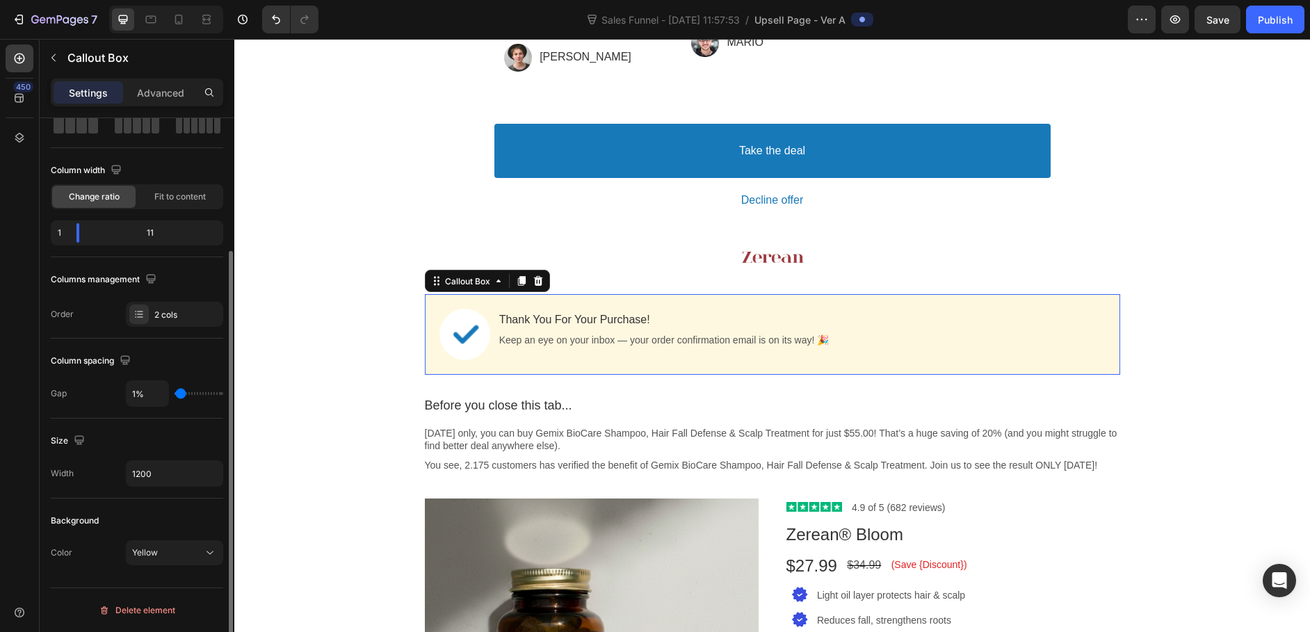
click at [95, 535] on div "Background Color Yellow" at bounding box center [137, 538] width 172 height 78
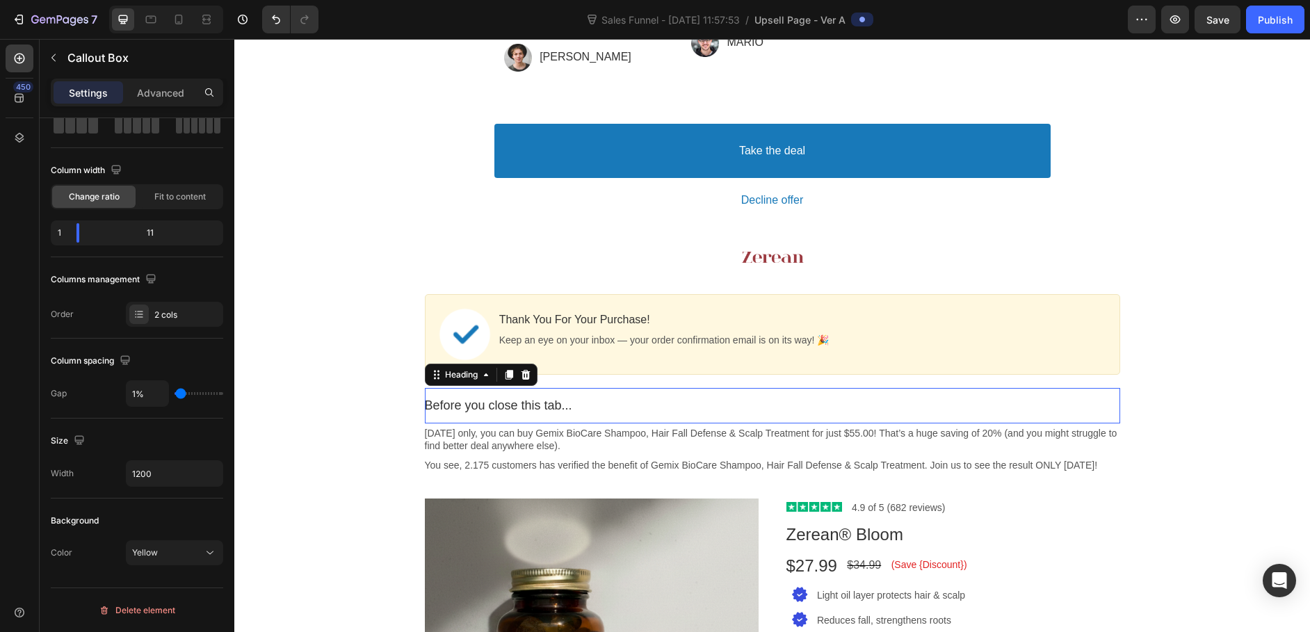
click at [533, 401] on p "Before you close this tab..." at bounding box center [772, 406] width 695 height 16
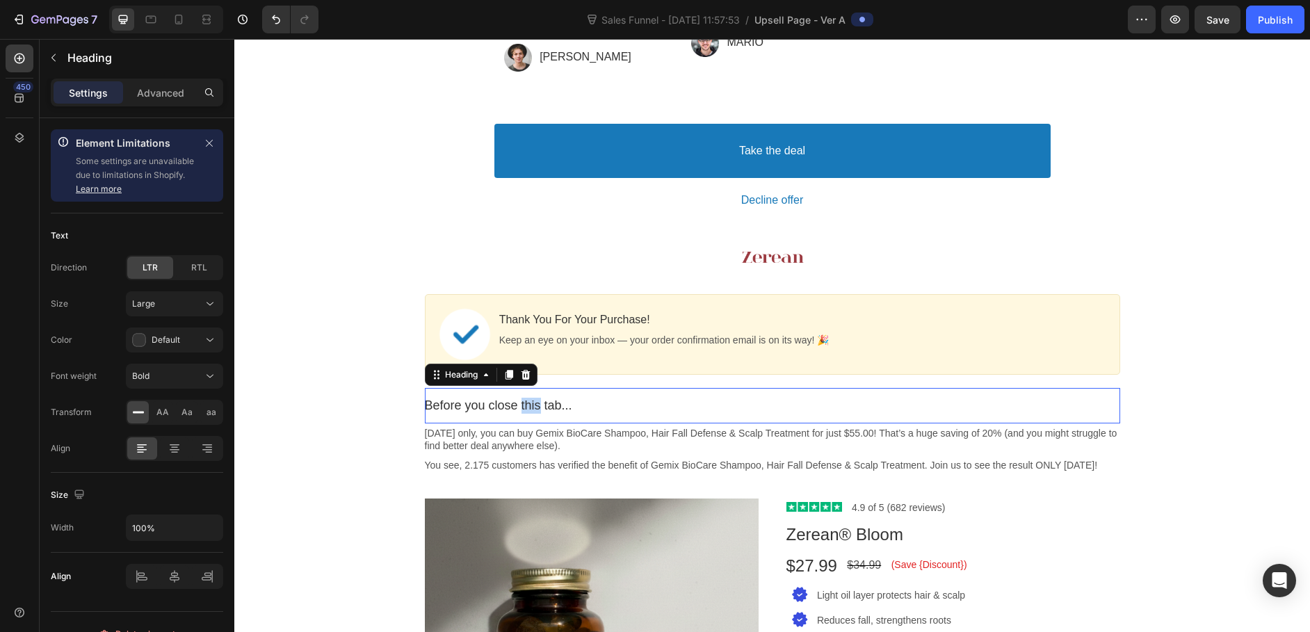
click at [531, 405] on p "Before you close this tab..." at bounding box center [772, 406] width 695 height 16
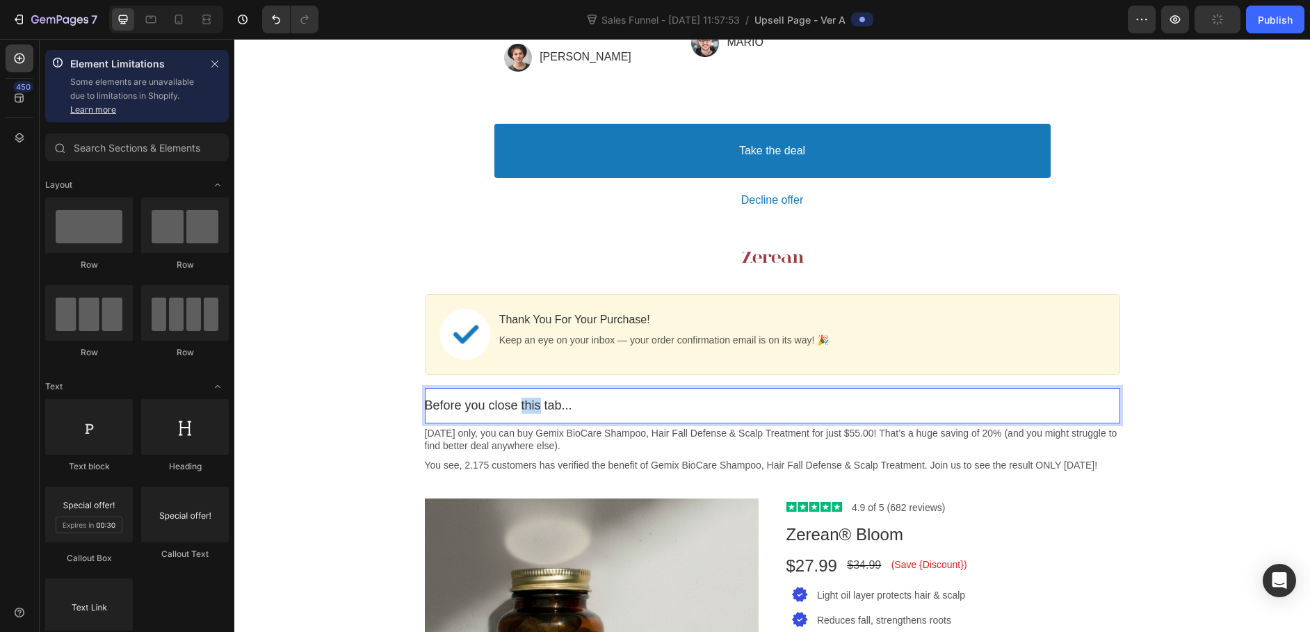
click at [330, 407] on div "One-time Offer Callout Text Grab another for {{Max_Discount}} OFF Callout Text …" at bounding box center [772, 167] width 1076 height 1664
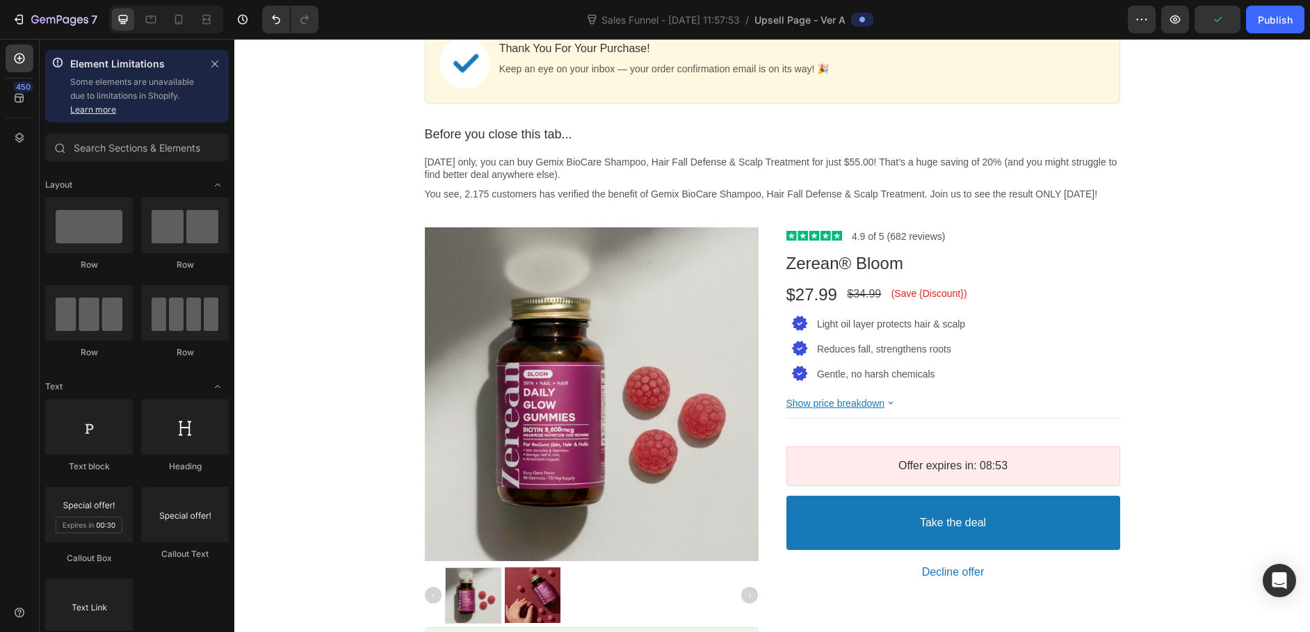
scroll to position [1059, 0]
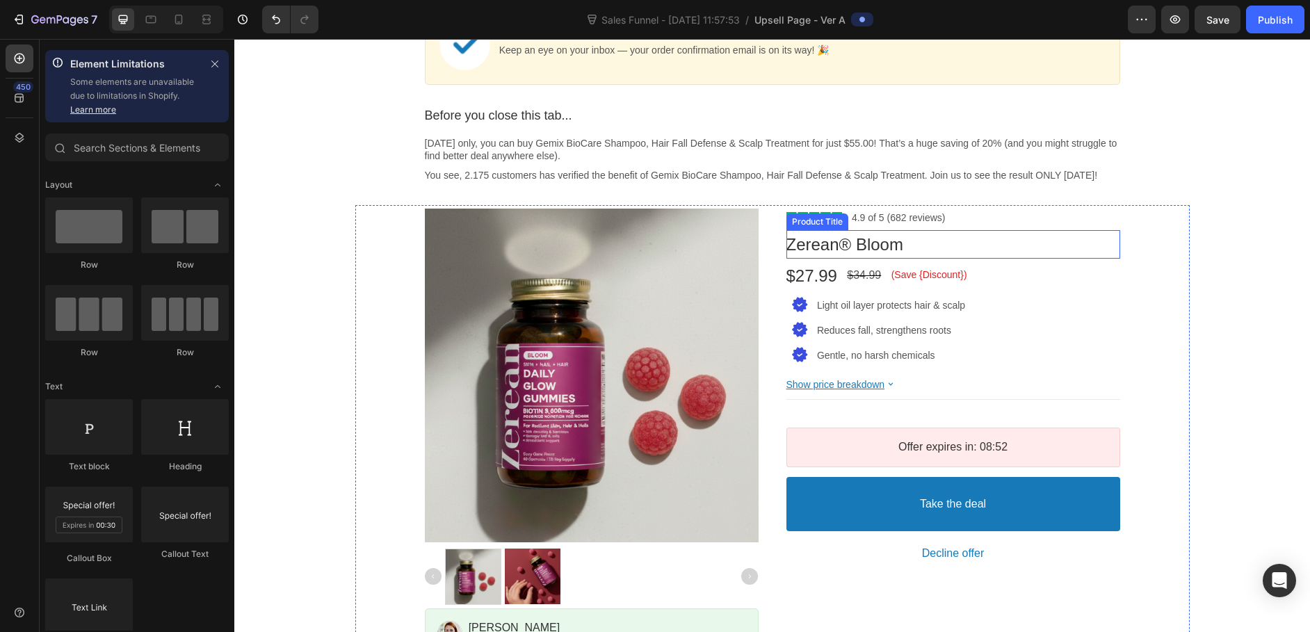
click at [872, 254] on bdo "Zerean® Bloom" at bounding box center [845, 244] width 117 height 19
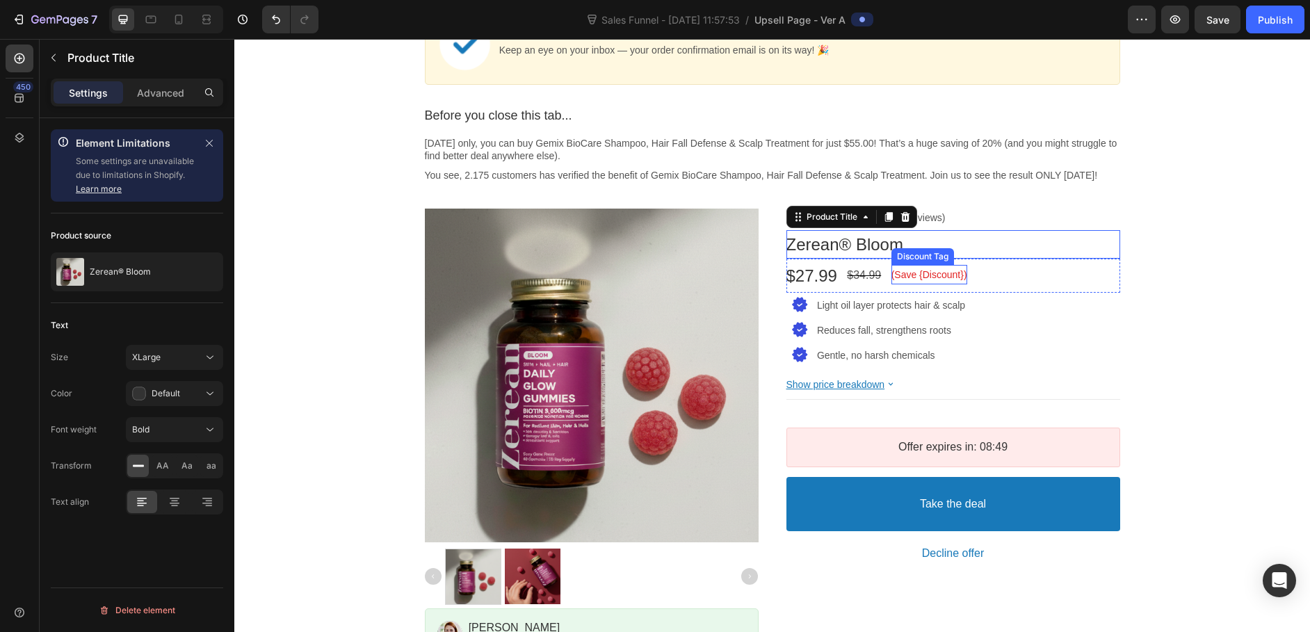
click at [922, 280] on bdo "(Save {Discount})" at bounding box center [930, 274] width 76 height 11
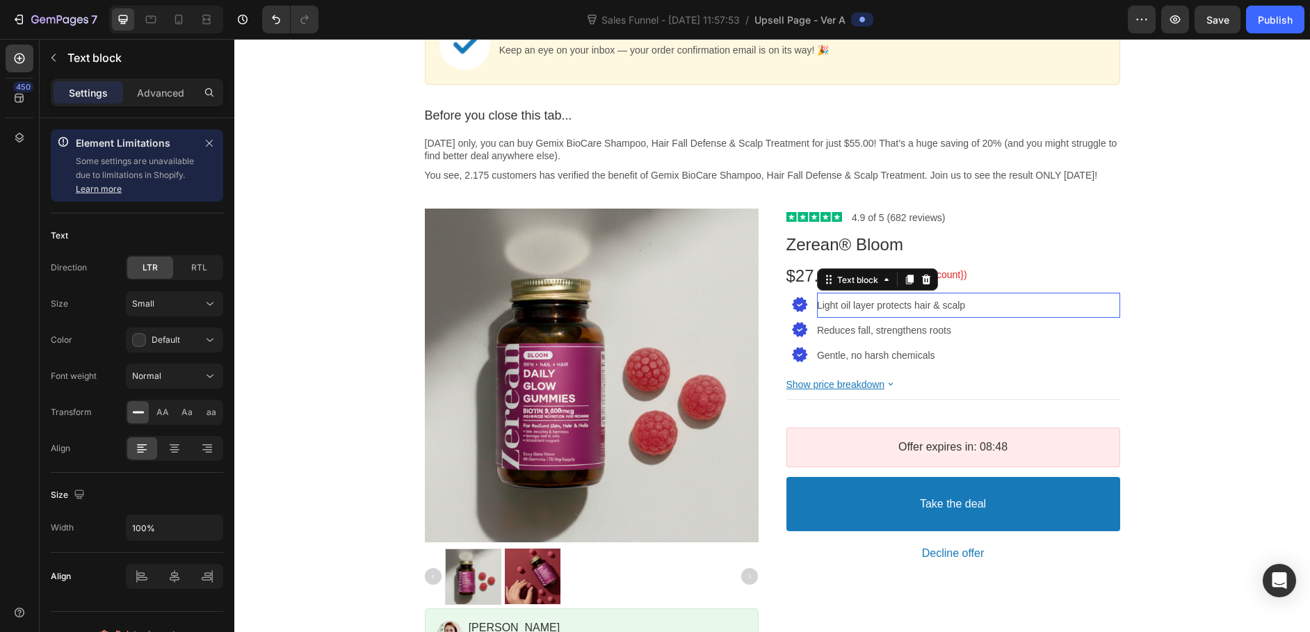
click at [952, 312] on p "Light oil layer protects hair & scalp" at bounding box center [968, 305] width 303 height 13
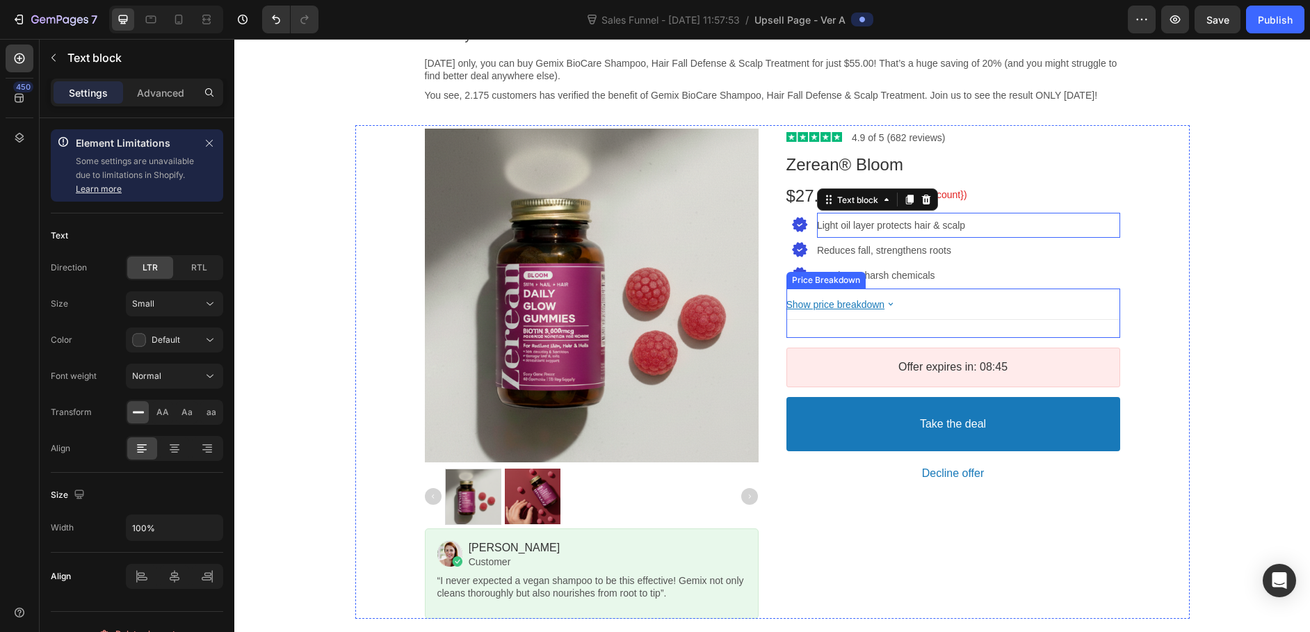
click at [885, 310] on bdo "Show price breakdown" at bounding box center [836, 304] width 99 height 11
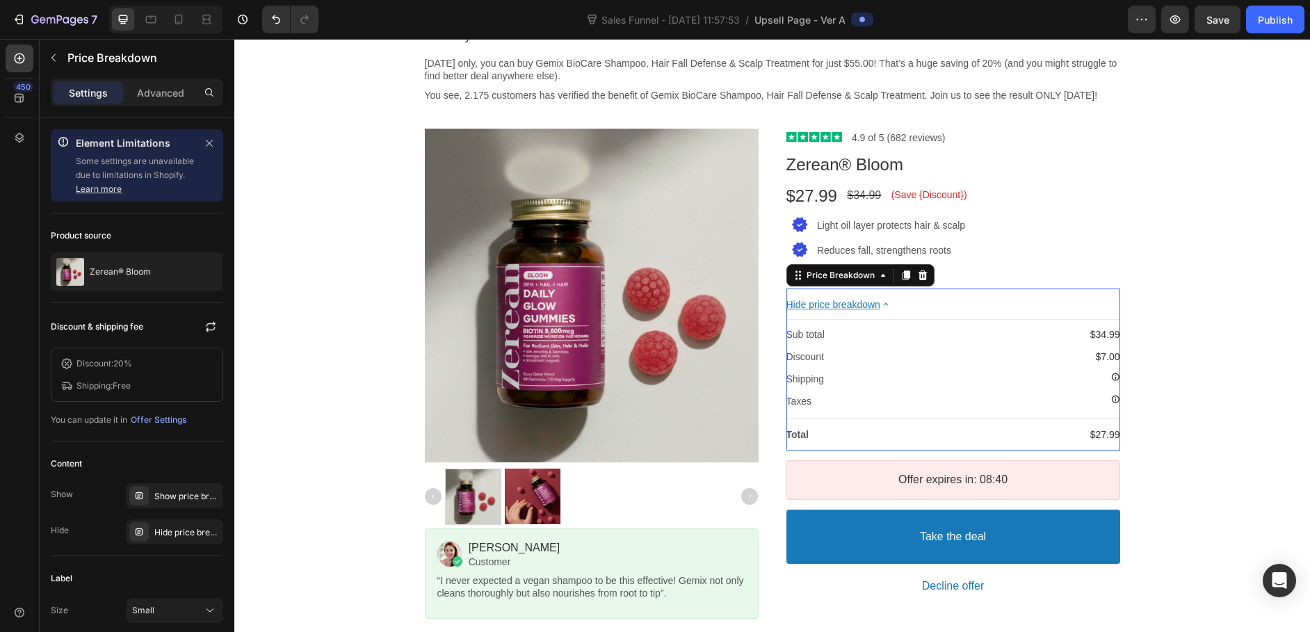
click at [885, 310] on icon at bounding box center [886, 304] width 12 height 12
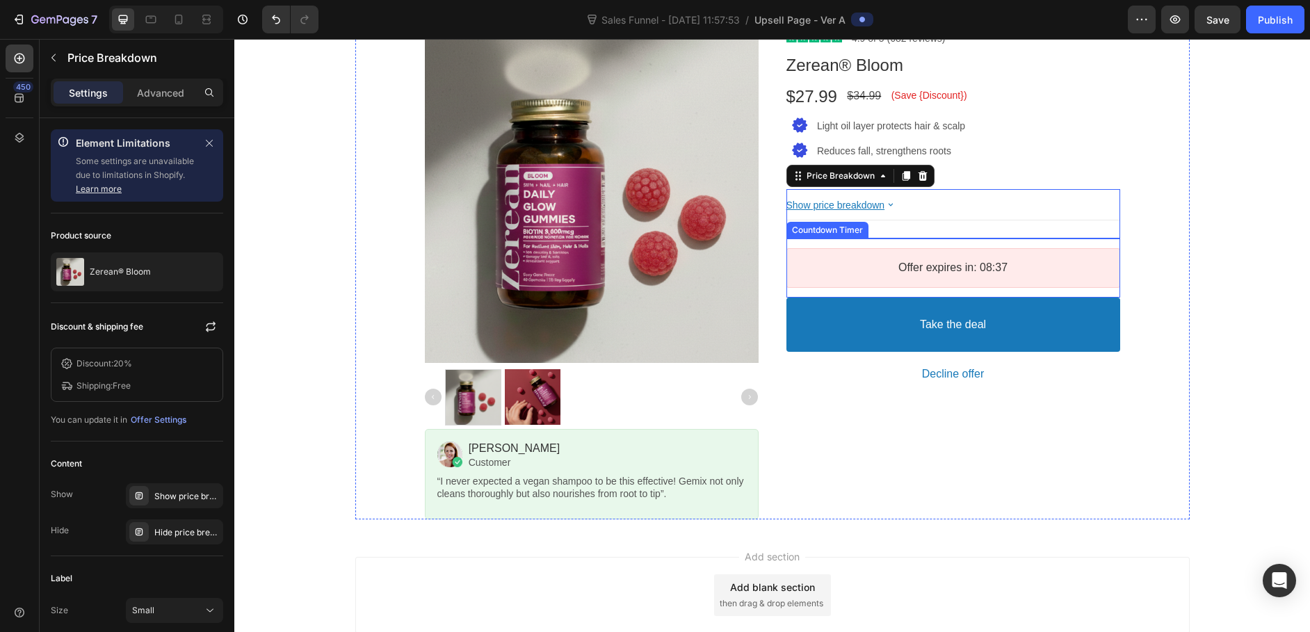
scroll to position [1243, 0]
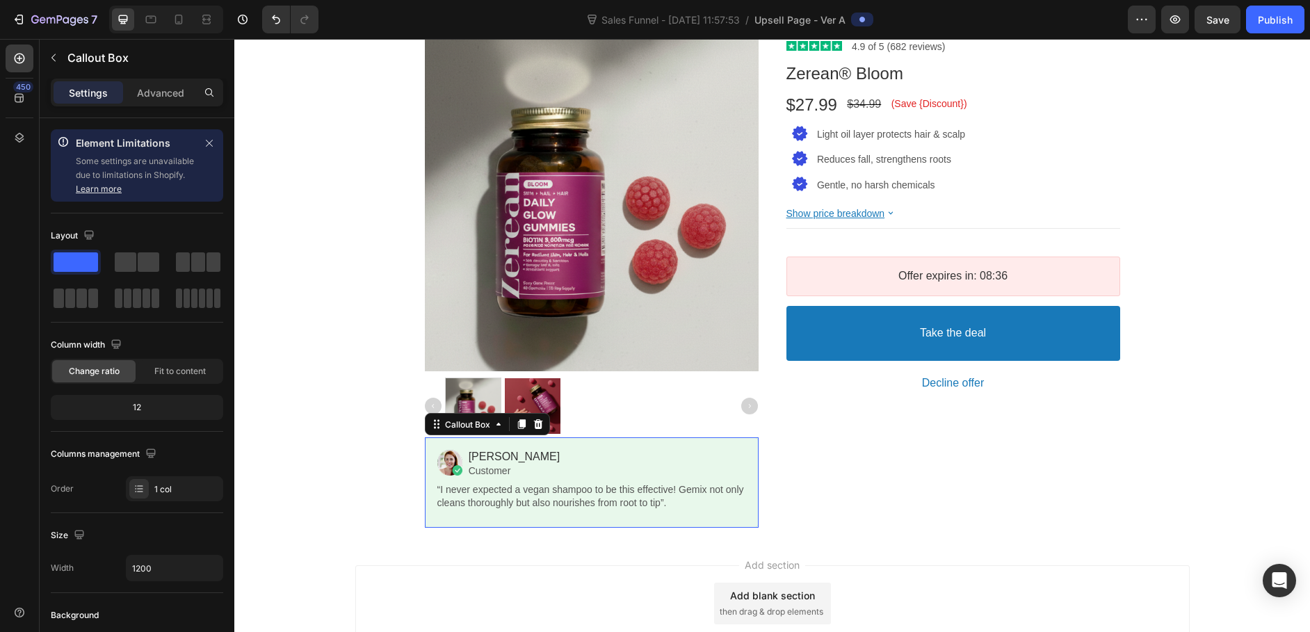
click at [746, 447] on div "Image [PERSON_NAME] Heading Customer Text block Row “I never expected a vegan s…" at bounding box center [592, 482] width 334 height 90
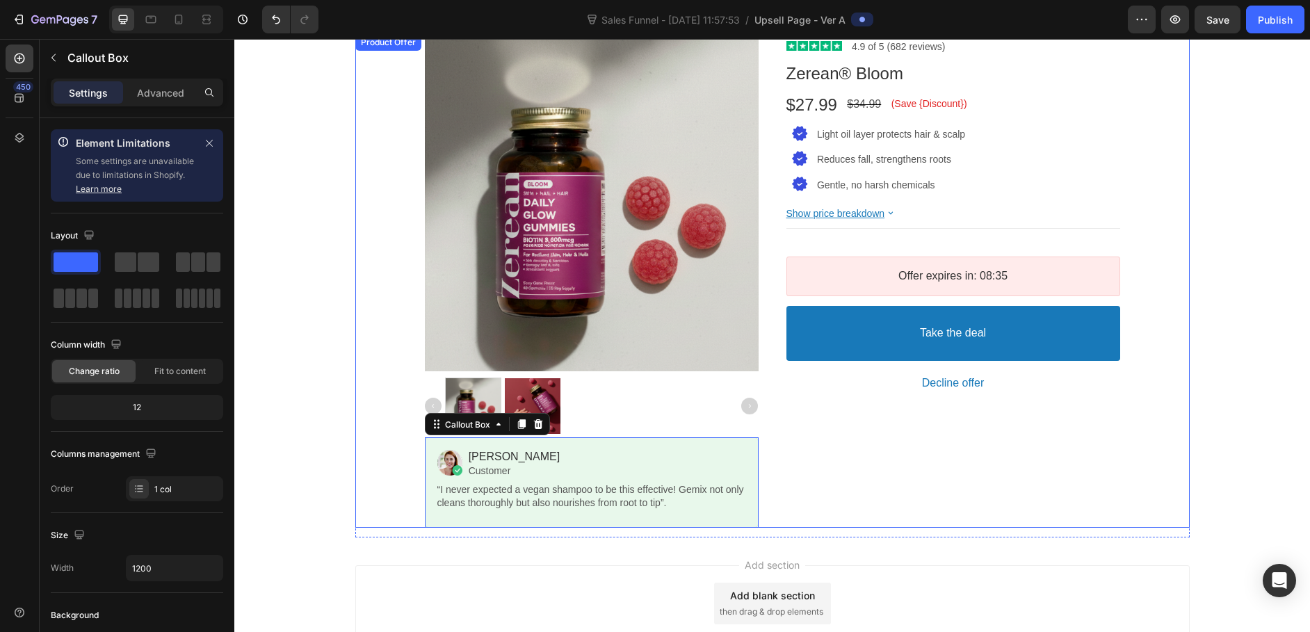
click at [918, 460] on div "Image 4.9 of 5 (682 reviews) Text block Row Zerean® Bloom Product Title $27.99 …" at bounding box center [954, 281] width 334 height 494
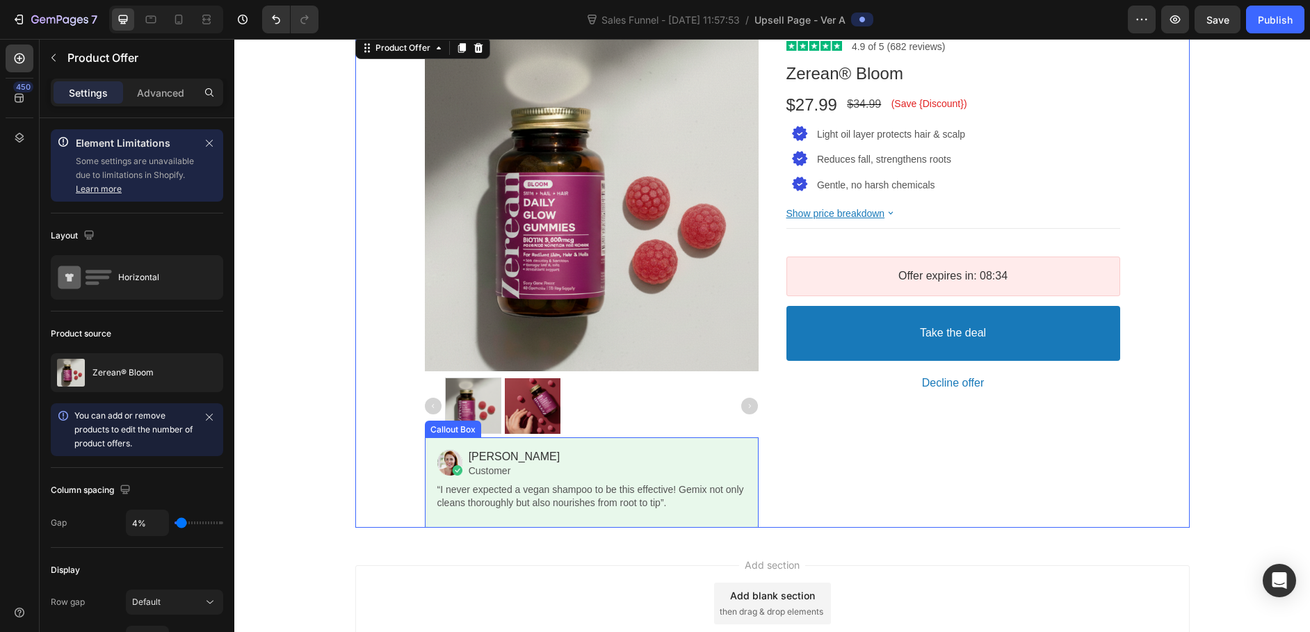
click at [717, 445] on div "Image [PERSON_NAME] Heading Customer Text block Row “I never expected a vegan s…" at bounding box center [592, 482] width 334 height 90
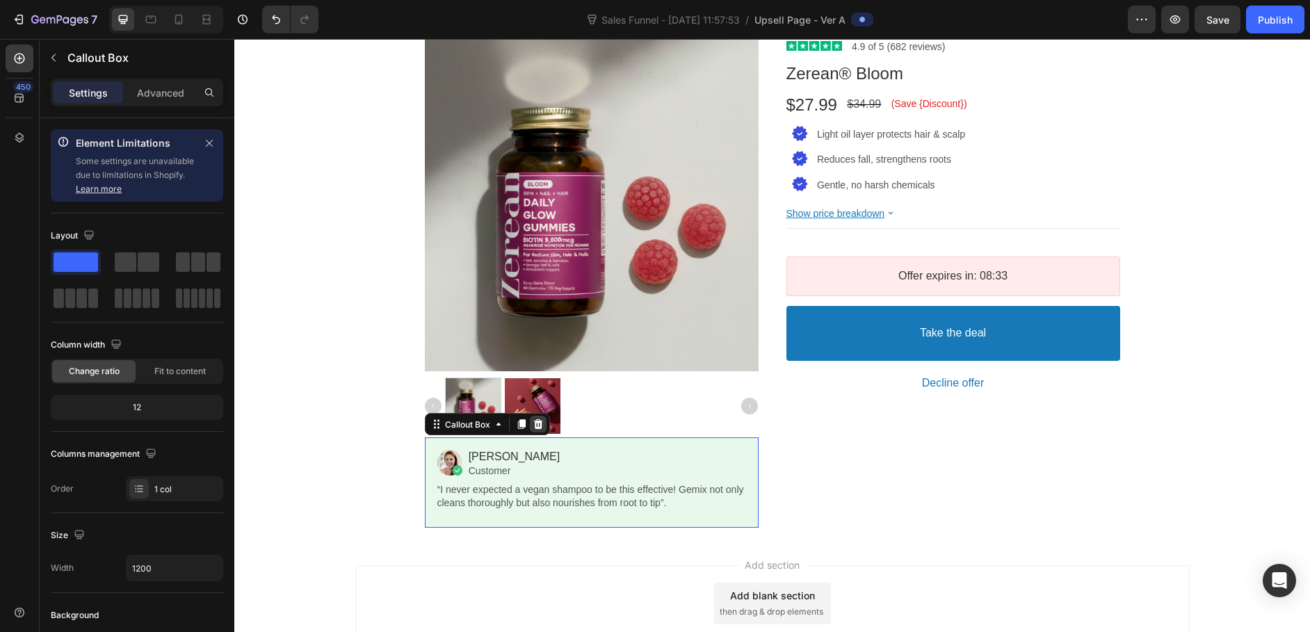
click at [534, 428] on icon at bounding box center [538, 424] width 11 height 11
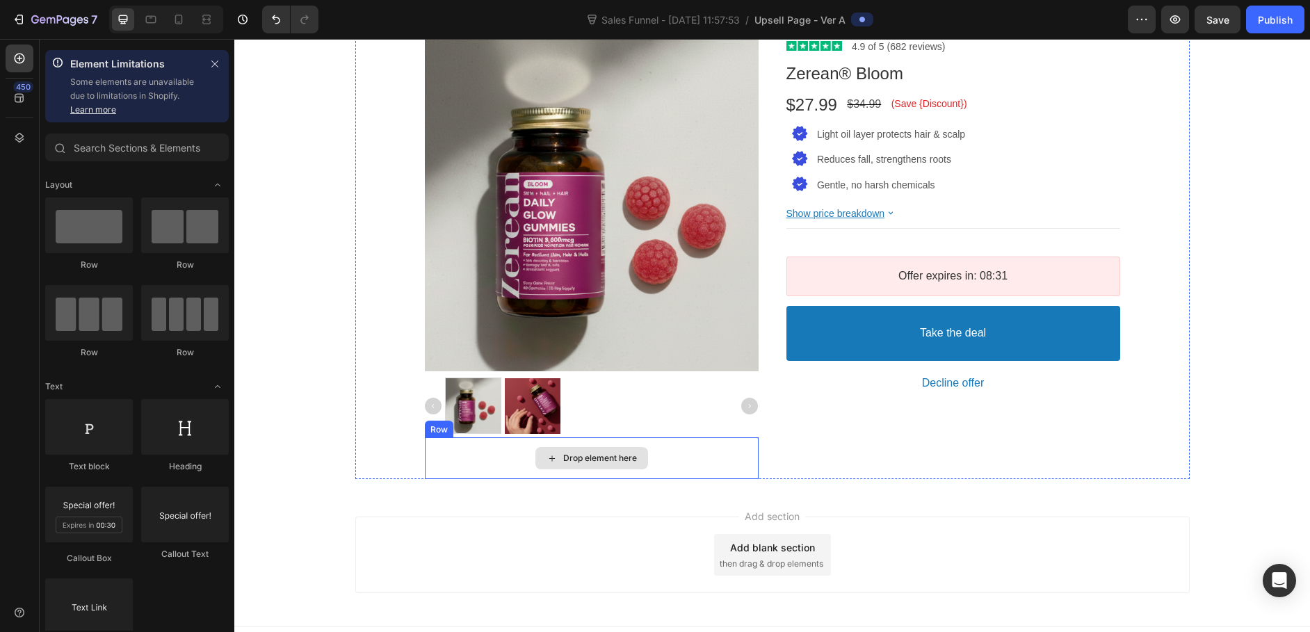
click at [675, 440] on div "Drop element here" at bounding box center [592, 458] width 334 height 42
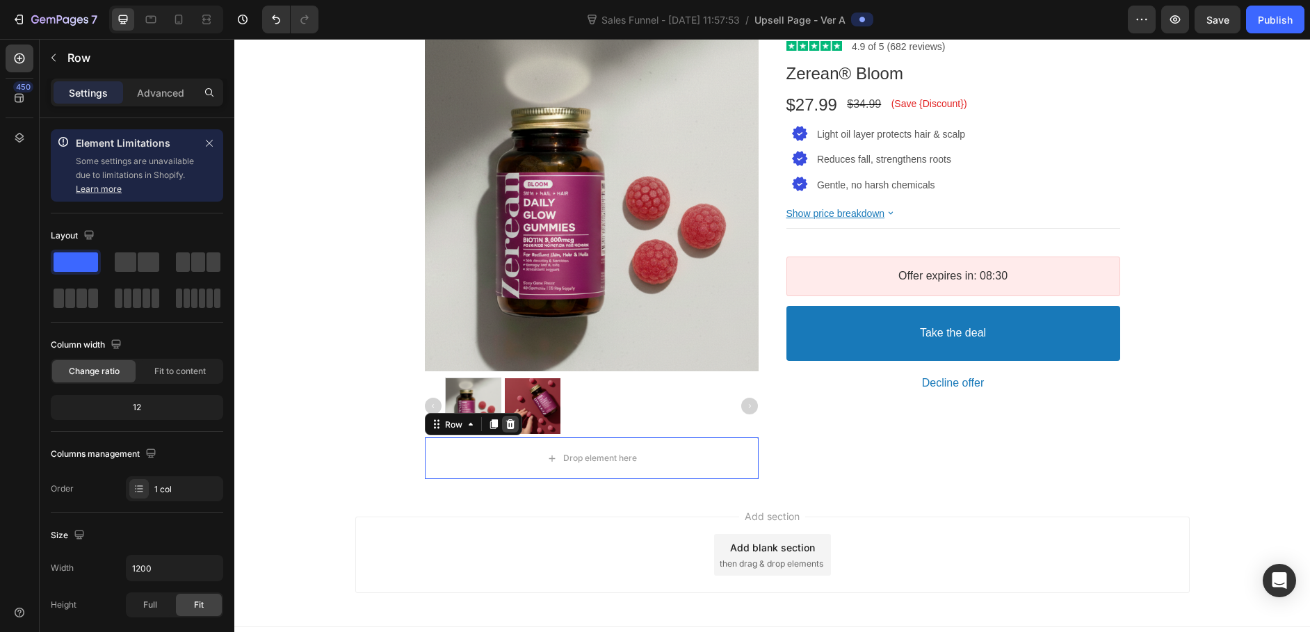
click at [508, 425] on icon at bounding box center [510, 424] width 11 height 11
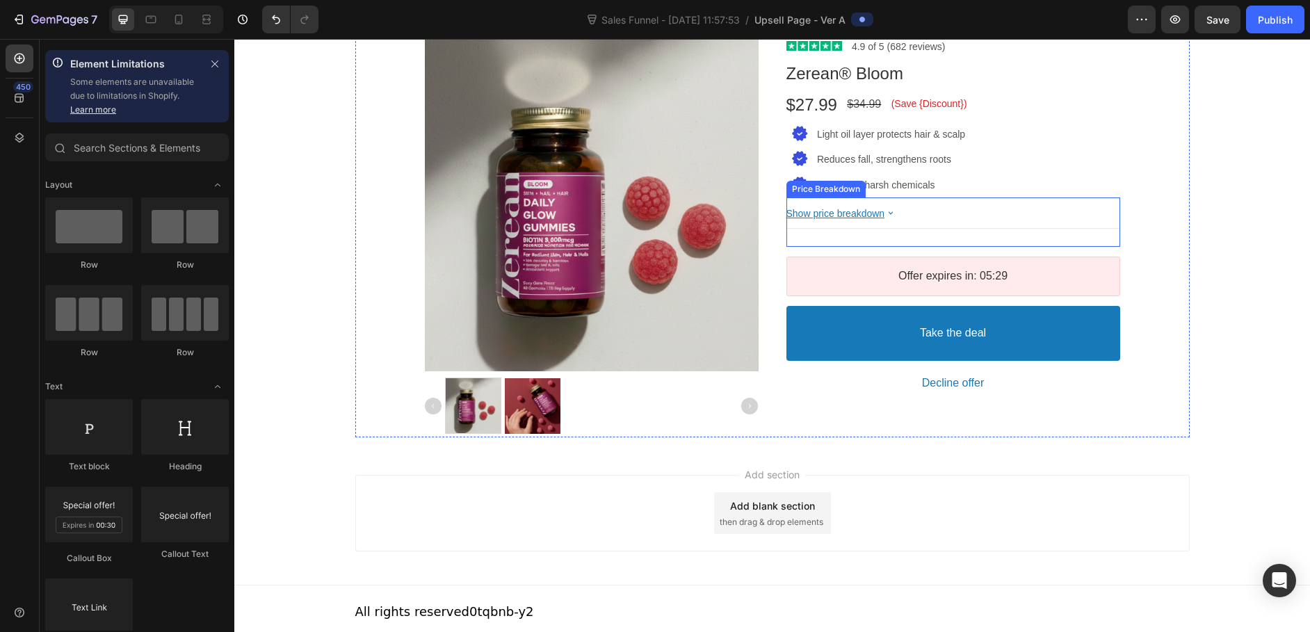
click at [949, 218] on div "Show price breakdown" at bounding box center [954, 213] width 334 height 13
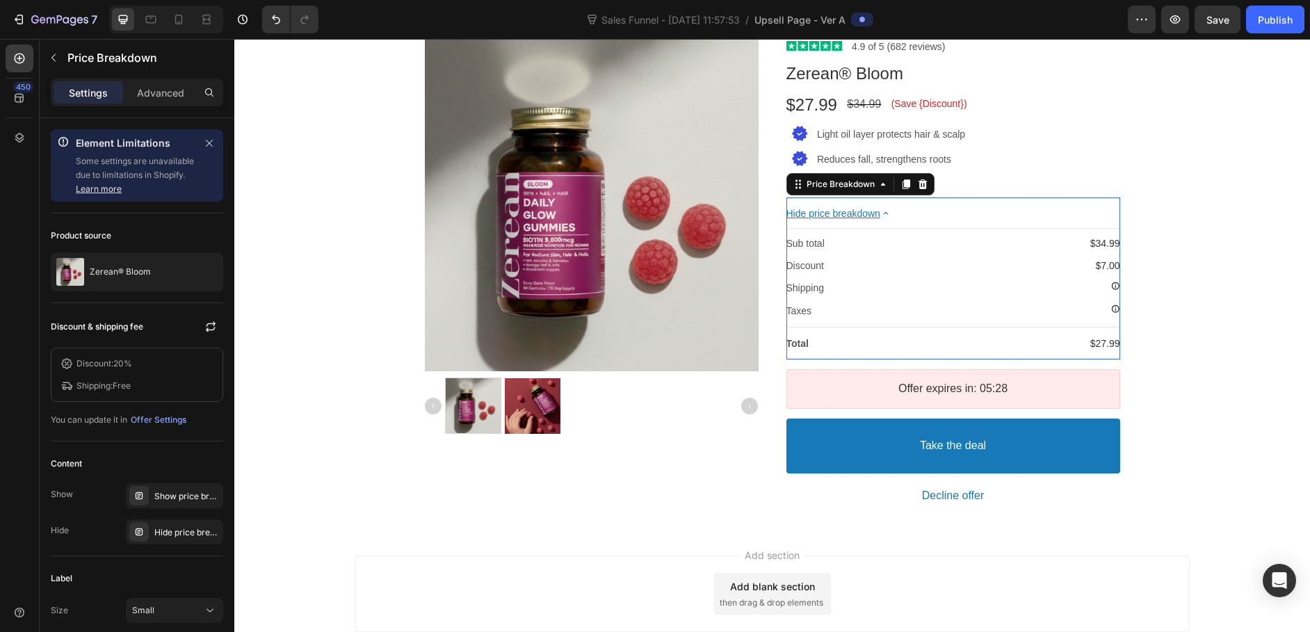
click at [949, 218] on div "Hide price breakdown" at bounding box center [954, 213] width 334 height 13
